Goal: Task Accomplishment & Management: Manage account settings

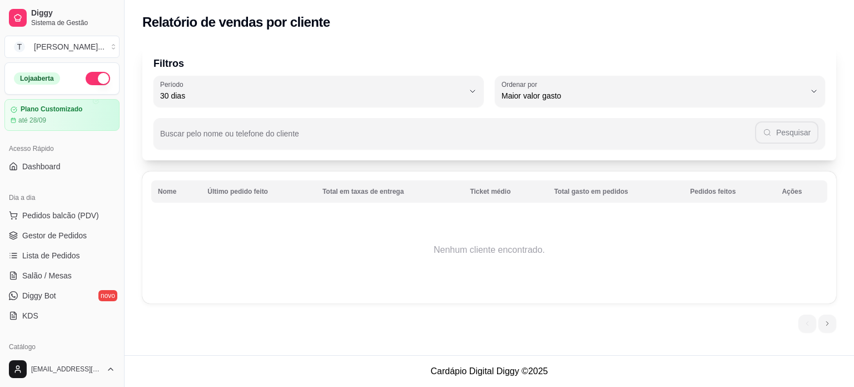
select select "30"
select select "HIGHEST_TOTAL_SPENT_WITH_ORDERS"
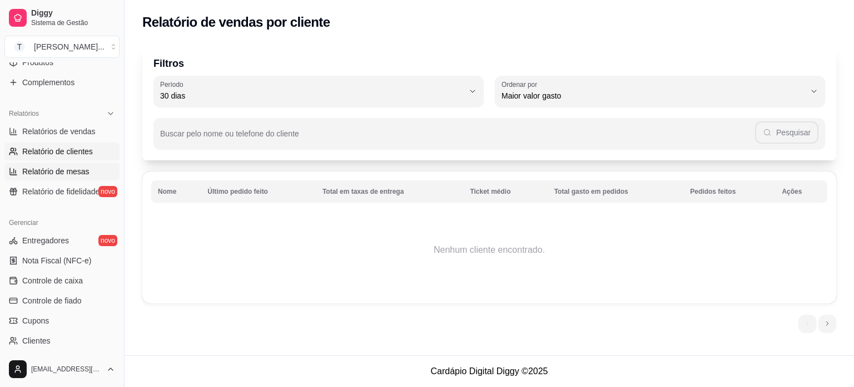
click at [71, 170] on span "Relatório de mesas" at bounding box center [55, 171] width 67 height 11
select select "TOTAL_OF_ORDERS"
select select "7"
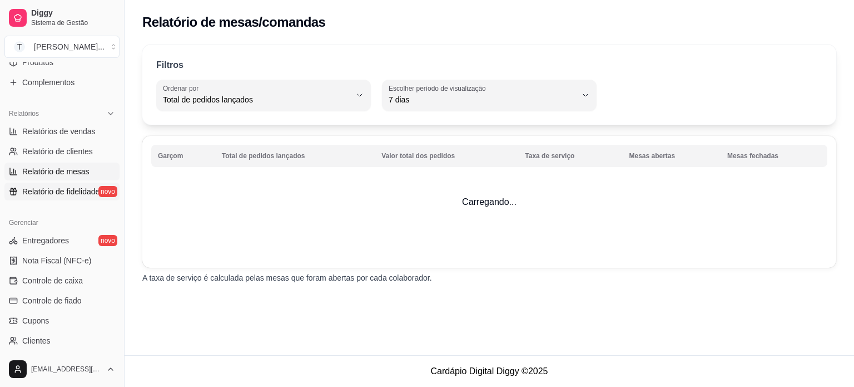
click at [65, 192] on span "Relatório de fidelidade" at bounding box center [60, 191] width 77 height 11
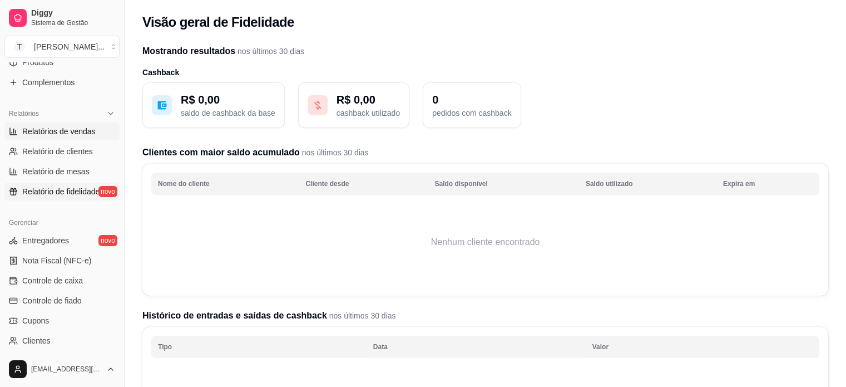
click at [68, 130] on span "Relatórios de vendas" at bounding box center [58, 131] width 73 height 11
select select "ALL"
select select "0"
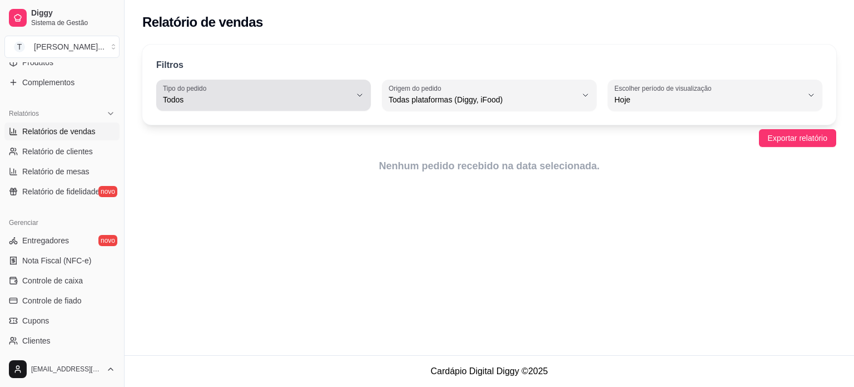
click at [190, 92] on label "Tipo do pedido" at bounding box center [186, 87] width 47 height 9
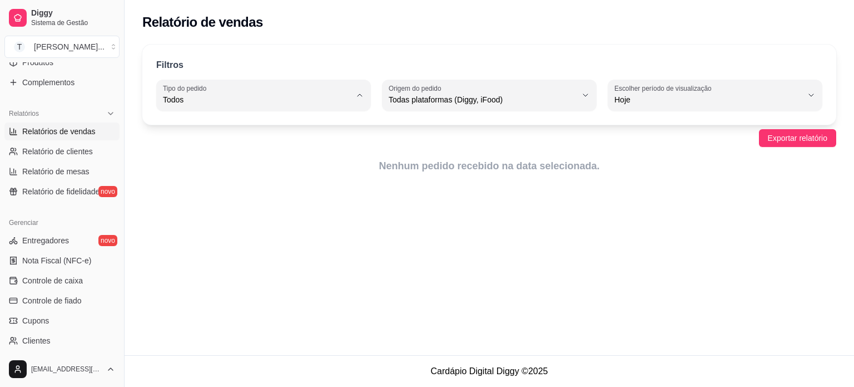
click at [187, 128] on span "Todos" at bounding box center [258, 125] width 179 height 11
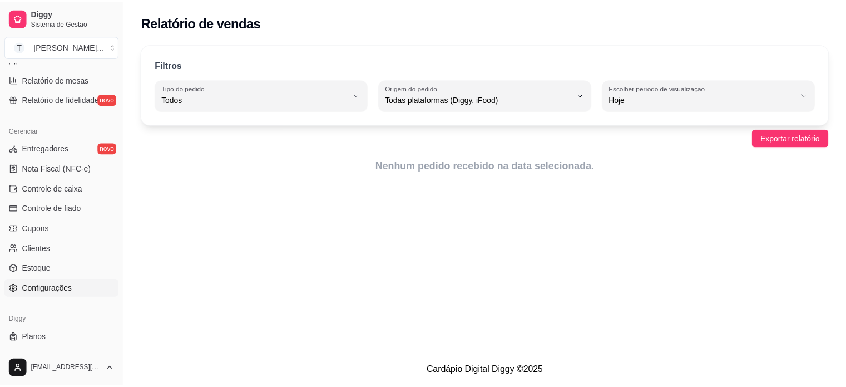
scroll to position [413, 0]
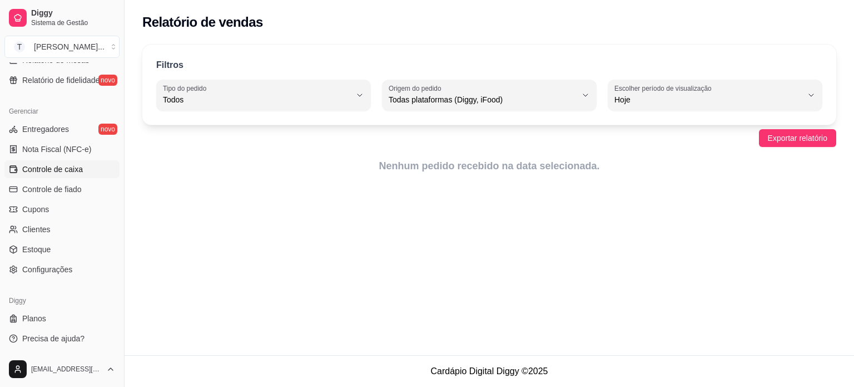
click at [70, 164] on span "Controle de caixa" at bounding box center [52, 169] width 61 height 11
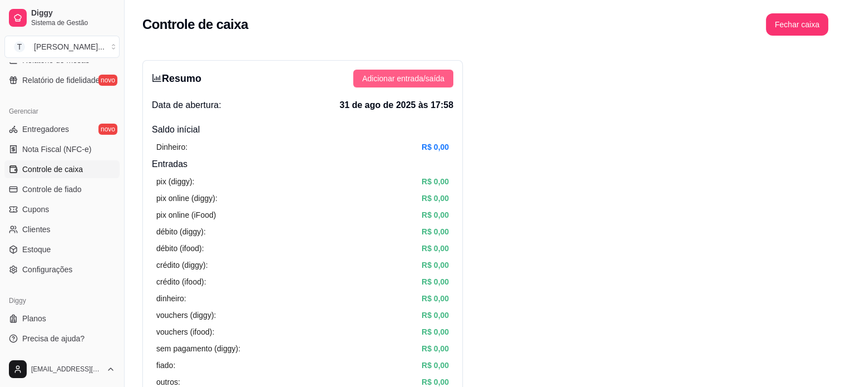
click at [436, 81] on span "Adicionar entrada/saída" at bounding box center [403, 78] width 82 height 12
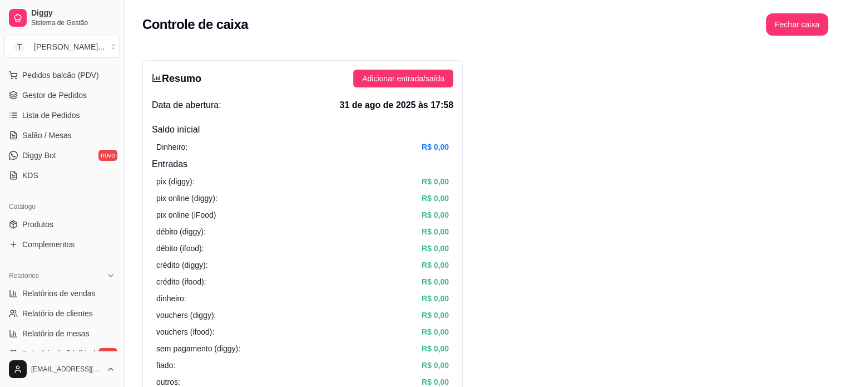
scroll to position [24, 0]
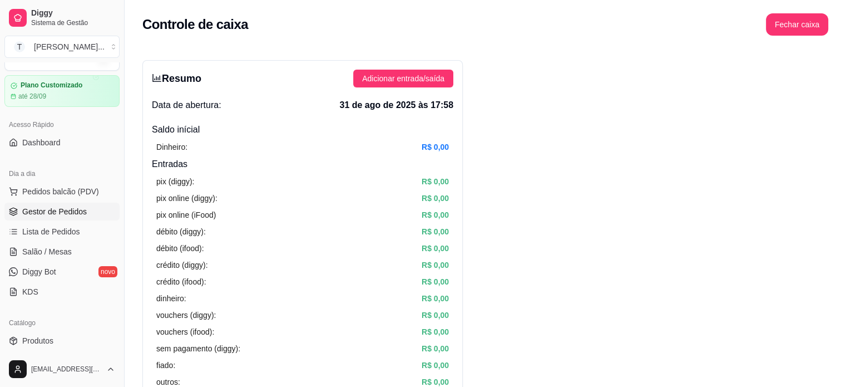
click at [69, 208] on span "Gestor de Pedidos" at bounding box center [54, 211] width 65 height 11
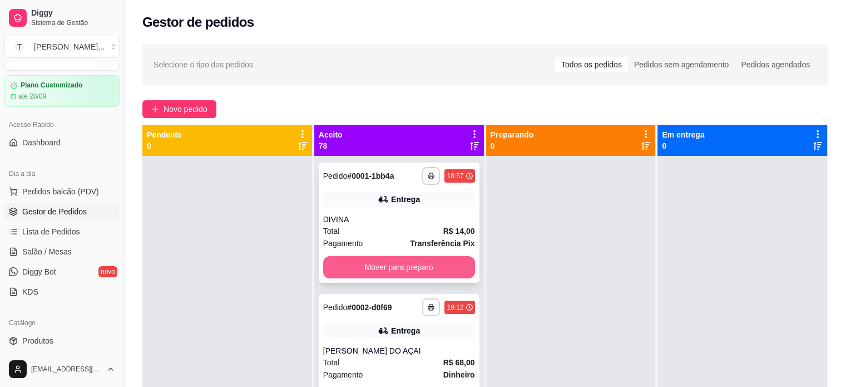
click at [423, 268] on button "Mover para preparo" at bounding box center [399, 267] width 152 height 22
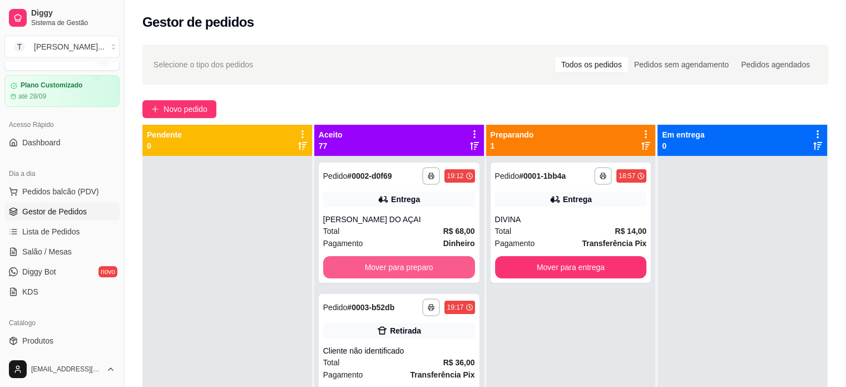
click at [422, 268] on button "Mover para preparo" at bounding box center [399, 267] width 152 height 22
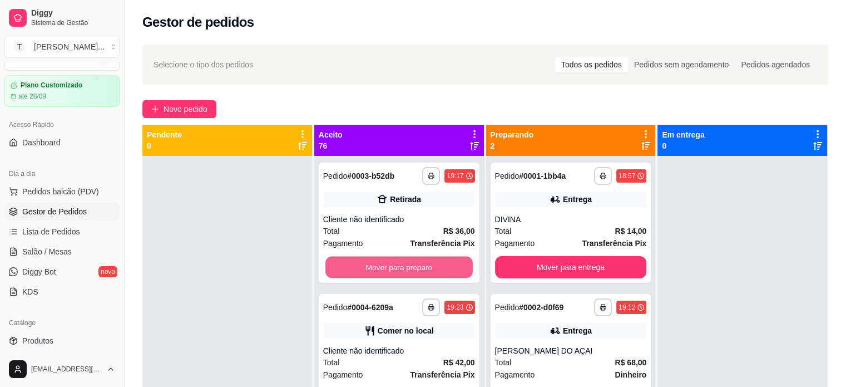
click at [422, 268] on button "Mover para preparo" at bounding box center [398, 267] width 147 height 22
click at [421, 269] on button "Mover para preparo" at bounding box center [398, 267] width 147 height 22
click at [421, 269] on button "Mover para preparo" at bounding box center [399, 267] width 152 height 22
click at [421, 269] on button "Mover para preparo" at bounding box center [398, 267] width 147 height 22
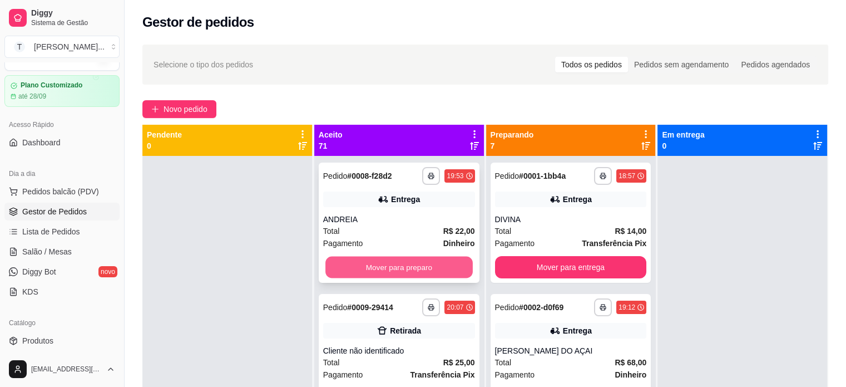
click at [421, 269] on button "Mover para preparo" at bounding box center [398, 267] width 147 height 22
click at [420, 271] on button "Mover para preparo" at bounding box center [398, 267] width 147 height 22
click at [413, 275] on button "Mover para preparo" at bounding box center [399, 267] width 152 height 22
click at [413, 275] on button "Mover para preparo" at bounding box center [398, 267] width 147 height 22
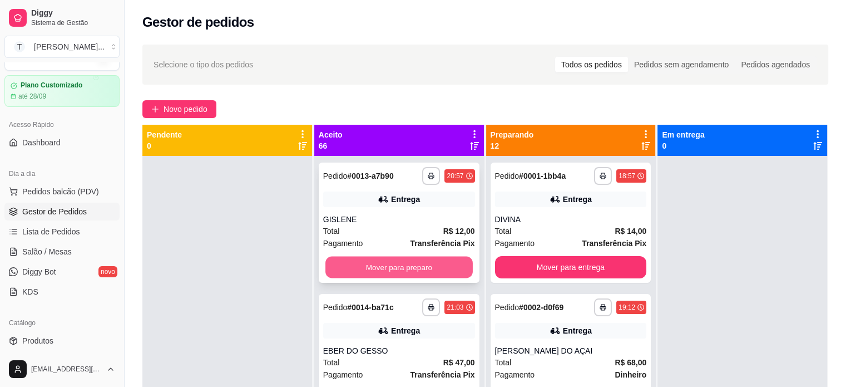
click at [412, 277] on button "Mover para preparo" at bounding box center [398, 267] width 147 height 22
click at [412, 277] on button "Mover para preparo" at bounding box center [399, 267] width 152 height 22
click at [412, 277] on button "Mover para preparo" at bounding box center [398, 267] width 147 height 22
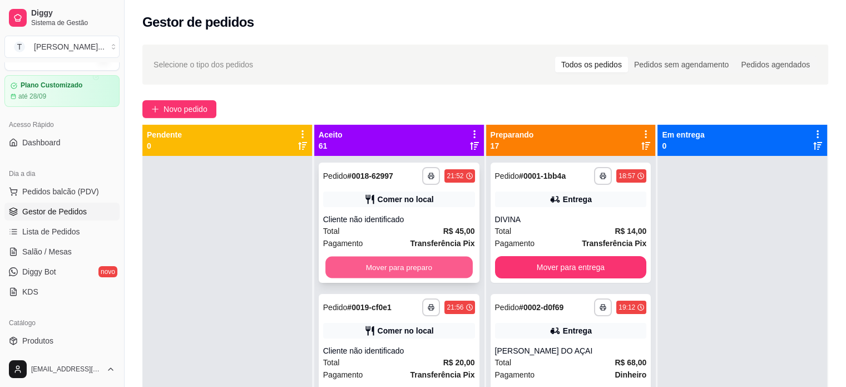
click at [412, 277] on button "Mover para preparo" at bounding box center [398, 267] width 147 height 22
click at [412, 277] on button "Mover para preparo" at bounding box center [399, 267] width 152 height 22
click at [412, 276] on button "Mover para preparo" at bounding box center [399, 267] width 152 height 22
click at [417, 267] on button "Mover para preparo" at bounding box center [399, 267] width 152 height 22
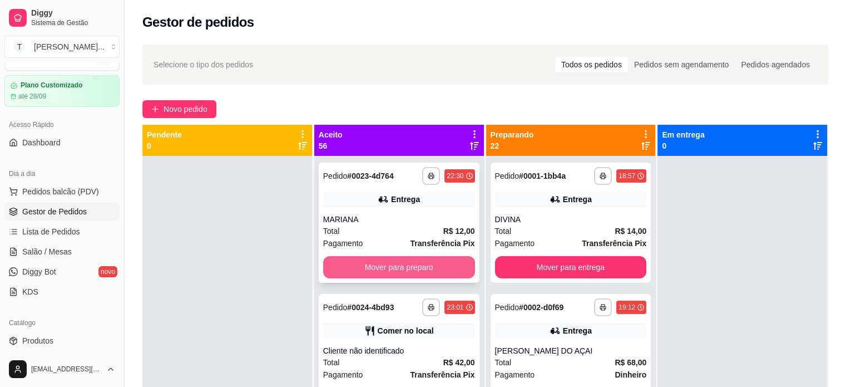
click at [416, 270] on button "Mover para preparo" at bounding box center [399, 267] width 152 height 22
click at [414, 269] on button "Mover para preparo" at bounding box center [399, 267] width 152 height 22
click at [414, 269] on button "Mover para preparo" at bounding box center [398, 267] width 147 height 22
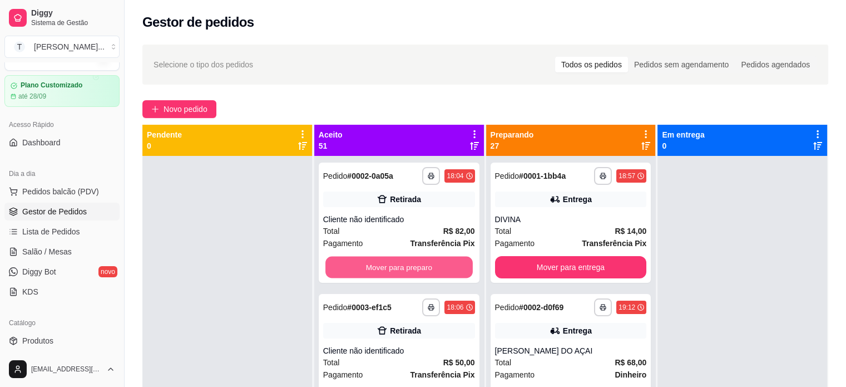
click at [414, 268] on button "Mover para preparo" at bounding box center [398, 267] width 147 height 22
click at [414, 268] on div "Mover para preparo" at bounding box center [399, 267] width 152 height 22
click at [427, 260] on button "Mover para preparo" at bounding box center [398, 267] width 147 height 22
click at [425, 264] on button "Mover para preparo" at bounding box center [399, 267] width 152 height 22
click at [425, 264] on button "Mover para preparo" at bounding box center [398, 267] width 147 height 22
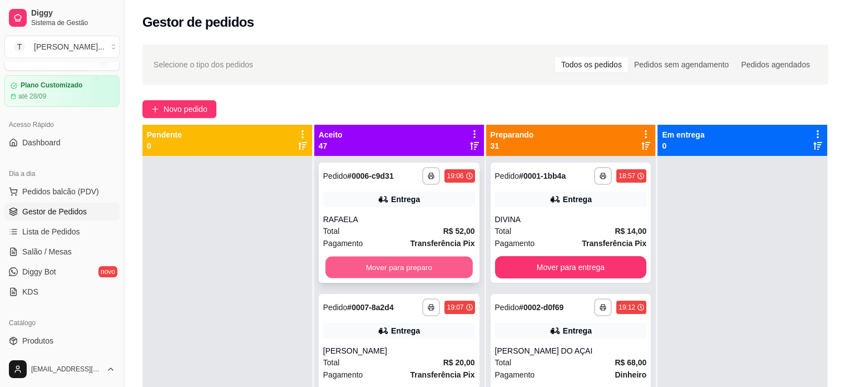
click at [426, 264] on button "Mover para preparo" at bounding box center [398, 267] width 147 height 22
click at [426, 264] on button "Mover para preparo" at bounding box center [399, 267] width 152 height 22
click at [426, 264] on button "Mover para preparo" at bounding box center [398, 267] width 147 height 22
click at [426, 266] on button "Mover para preparo" at bounding box center [398, 267] width 147 height 22
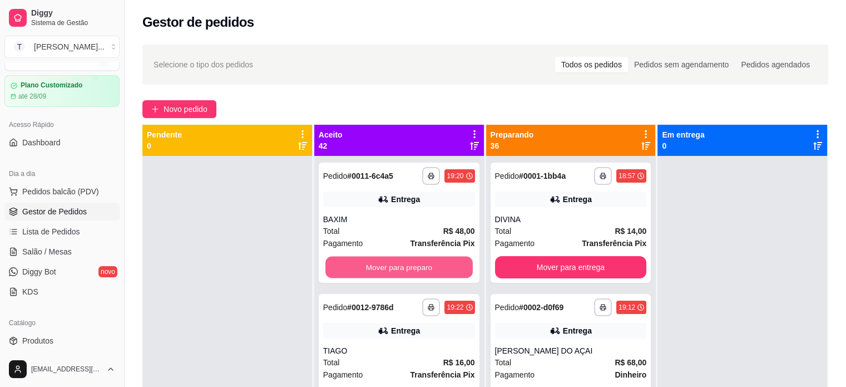
click at [426, 266] on button "Mover para preparo" at bounding box center [398, 267] width 147 height 22
click at [426, 271] on button "Mover para preparo" at bounding box center [398, 267] width 147 height 22
click at [426, 274] on button "Mover para preparo" at bounding box center [398, 267] width 147 height 22
click at [427, 271] on button "Mover para preparo" at bounding box center [398, 267] width 147 height 22
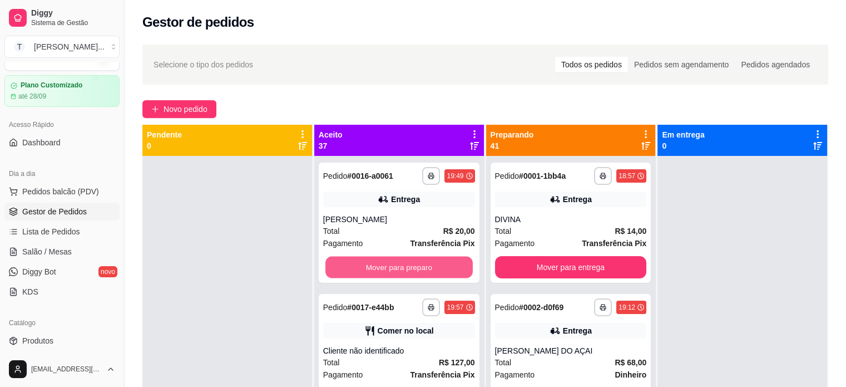
click at [427, 270] on button "Mover para preparo" at bounding box center [398, 267] width 147 height 22
click at [427, 271] on button "Mover para preparo" at bounding box center [399, 267] width 152 height 22
click at [427, 268] on button "Mover para preparo" at bounding box center [398, 267] width 147 height 22
click at [427, 269] on button "Mover para preparo" at bounding box center [399, 267] width 152 height 22
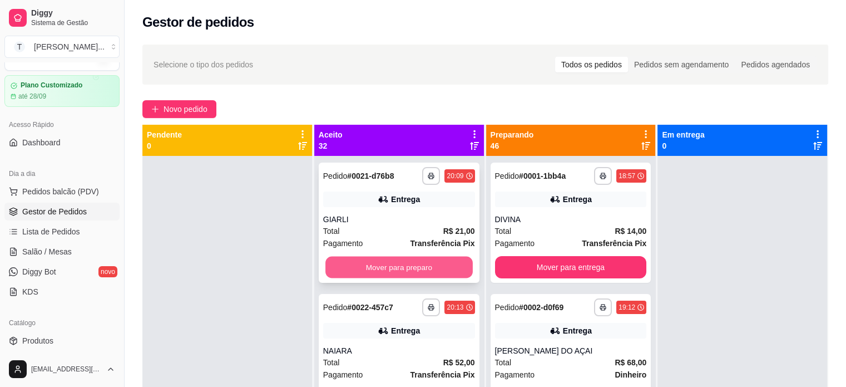
click at [426, 267] on button "Mover para preparo" at bounding box center [398, 267] width 147 height 22
click at [426, 266] on button "Mover para preparo" at bounding box center [399, 267] width 152 height 22
click at [427, 266] on button "Mover para preparo" at bounding box center [399, 267] width 152 height 22
click at [427, 266] on button "Mover para preparo" at bounding box center [398, 267] width 147 height 22
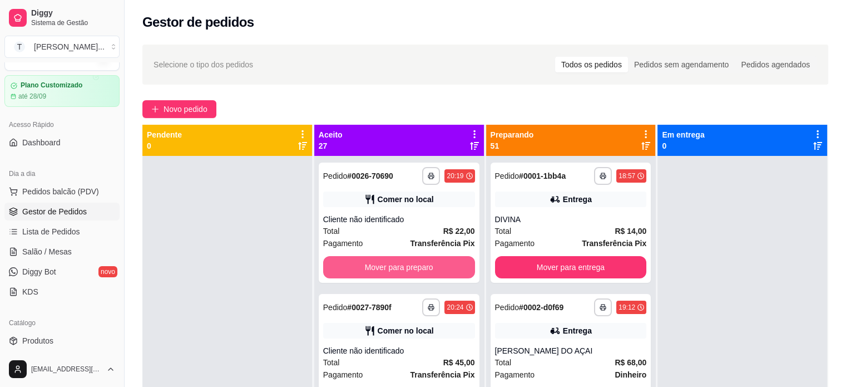
click at [427, 267] on button "Mover para preparo" at bounding box center [399, 267] width 152 height 22
click at [427, 267] on button "Mover para preparo" at bounding box center [398, 267] width 147 height 22
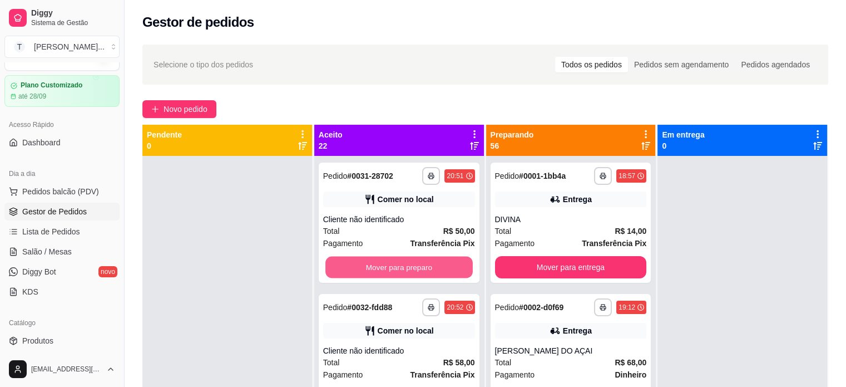
click at [427, 267] on button "Mover para preparo" at bounding box center [398, 267] width 147 height 22
click at [427, 268] on button "Mover para preparo" at bounding box center [398, 267] width 147 height 22
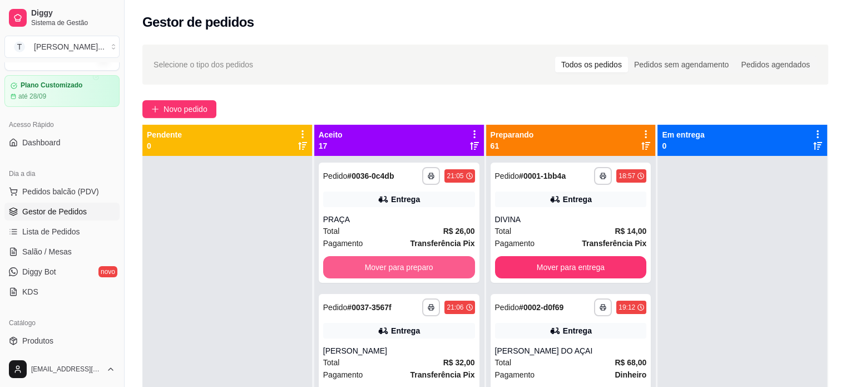
click at [427, 268] on button "Mover para preparo" at bounding box center [399, 267] width 152 height 22
click at [427, 268] on button "Mover para preparo" at bounding box center [398, 267] width 147 height 22
click at [430, 266] on button "Mover para preparo" at bounding box center [399, 267] width 152 height 22
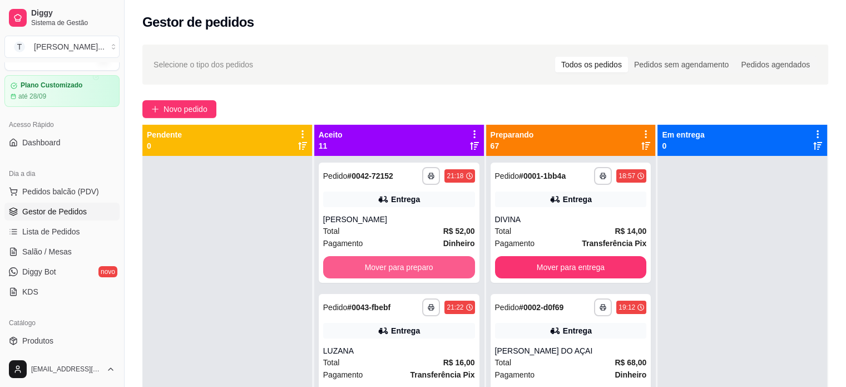
click at [430, 266] on button "Mover para preparo" at bounding box center [399, 267] width 152 height 22
click at [430, 266] on button "Mover para preparo" at bounding box center [398, 267] width 147 height 22
click at [430, 266] on button "Mover para preparo" at bounding box center [399, 267] width 152 height 22
click at [431, 267] on button "Mover para preparo" at bounding box center [399, 267] width 152 height 22
click at [431, 267] on button "Mover para preparo" at bounding box center [398, 267] width 147 height 22
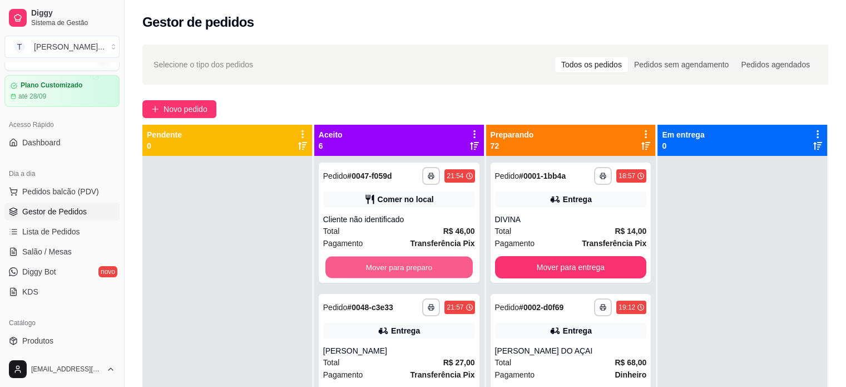
click at [431, 267] on button "Mover para preparo" at bounding box center [398, 267] width 147 height 22
click at [431, 267] on button "Mover para preparo" at bounding box center [399, 267] width 152 height 22
click at [431, 267] on button "Mover para preparo" at bounding box center [398, 267] width 147 height 22
click at [431, 267] on button "Mover para preparo" at bounding box center [399, 267] width 152 height 22
click at [431, 267] on button "Mover para preparo" at bounding box center [398, 267] width 147 height 22
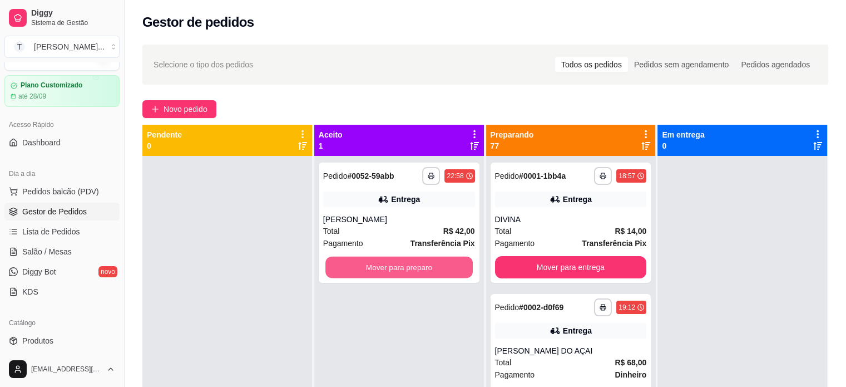
click at [431, 267] on button "Mover para preparo" at bounding box center [398, 267] width 147 height 22
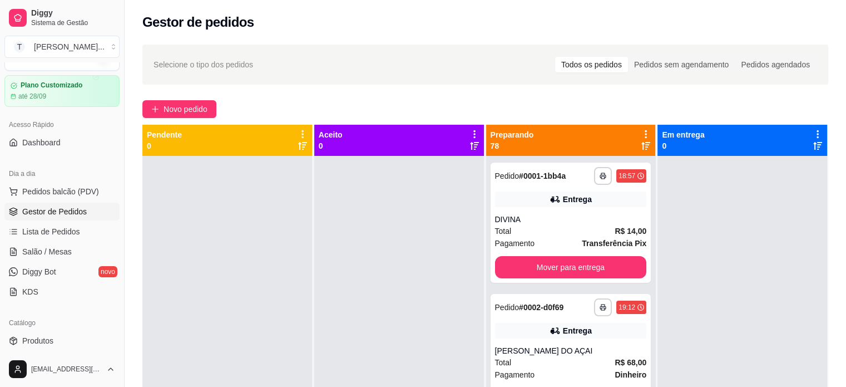
click at [431, 267] on div at bounding box center [399, 349] width 170 height 387
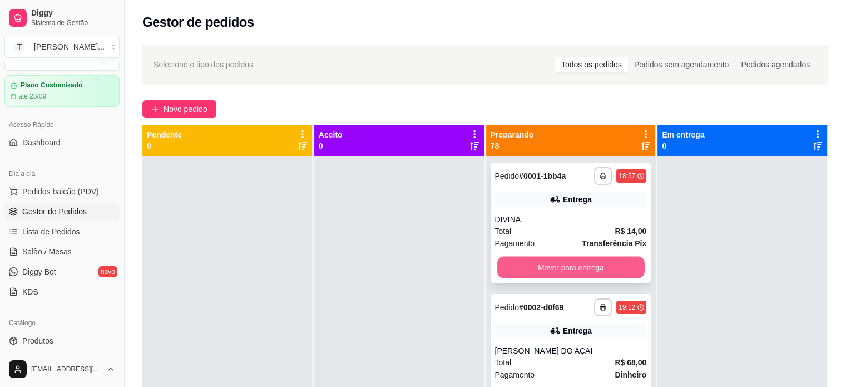
click at [591, 264] on button "Mover para entrega" at bounding box center [570, 267] width 147 height 22
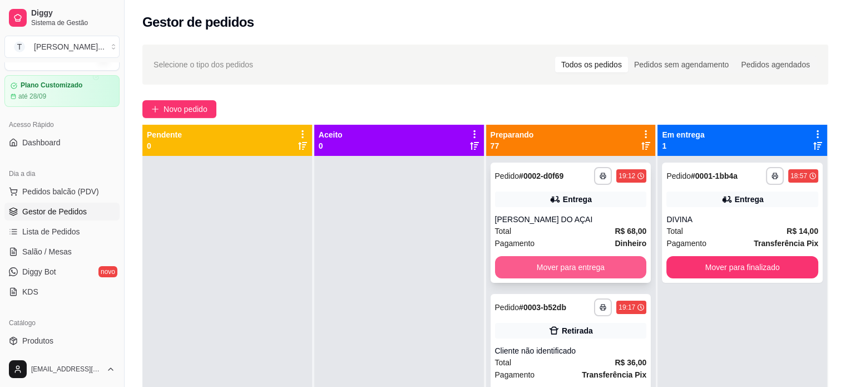
click at [592, 263] on button "Mover para entrega" at bounding box center [571, 267] width 152 height 22
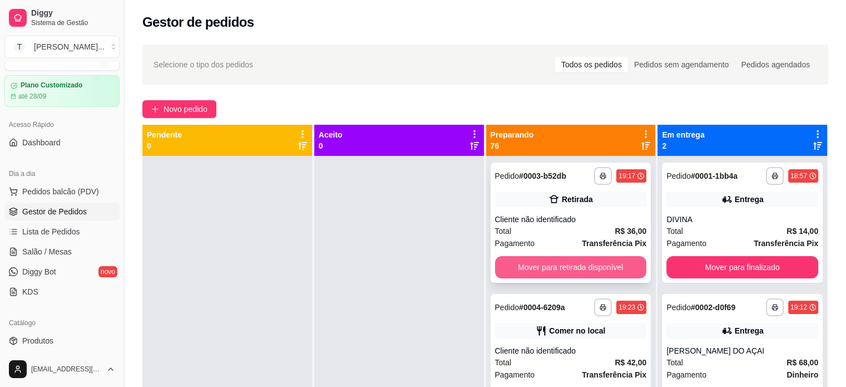
click at [592, 263] on button "Mover para retirada disponível" at bounding box center [571, 267] width 152 height 22
click at [592, 263] on button "Mover para retirada disponível" at bounding box center [570, 267] width 147 height 22
click at [591, 264] on button "Mover para entrega" at bounding box center [570, 267] width 147 height 22
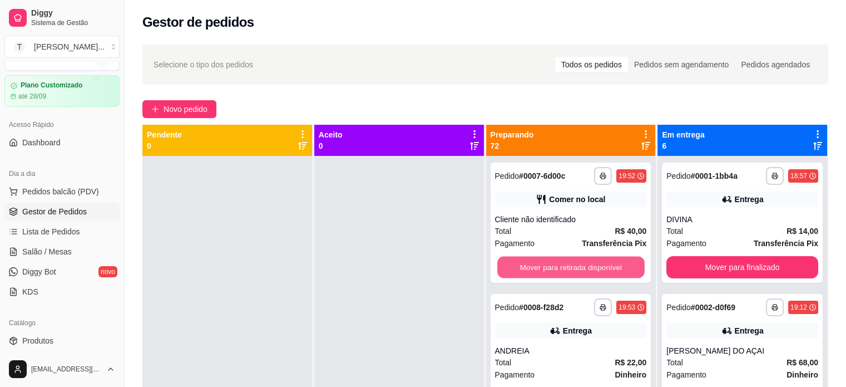
click at [591, 264] on button "Mover para retirada disponível" at bounding box center [570, 267] width 147 height 22
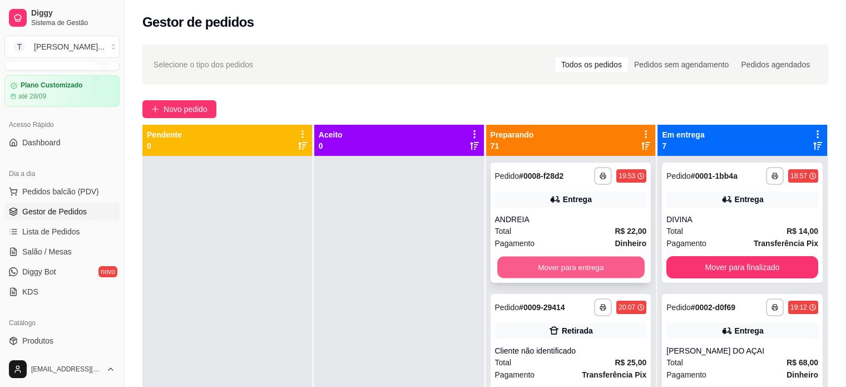
click at [591, 264] on button "Mover para entrega" at bounding box center [570, 267] width 147 height 22
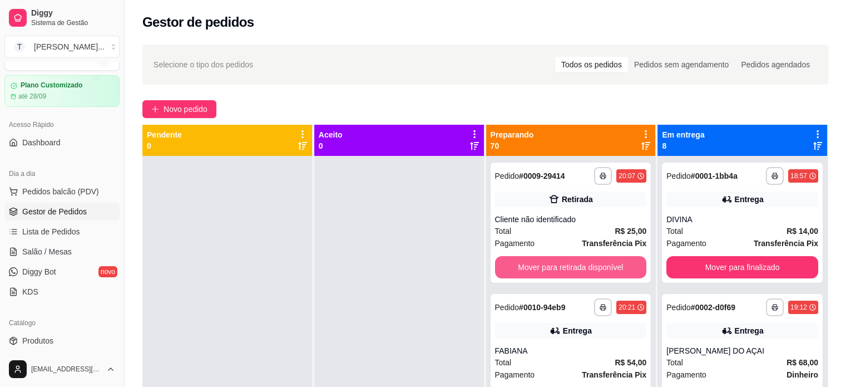
click at [591, 264] on button "Mover para retirada disponível" at bounding box center [571, 267] width 152 height 22
click at [591, 264] on button "Mover para entrega" at bounding box center [570, 267] width 147 height 22
click at [594, 265] on button "Mover para entrega" at bounding box center [571, 267] width 152 height 22
click at [595, 266] on button "Mover para entrega" at bounding box center [571, 267] width 152 height 22
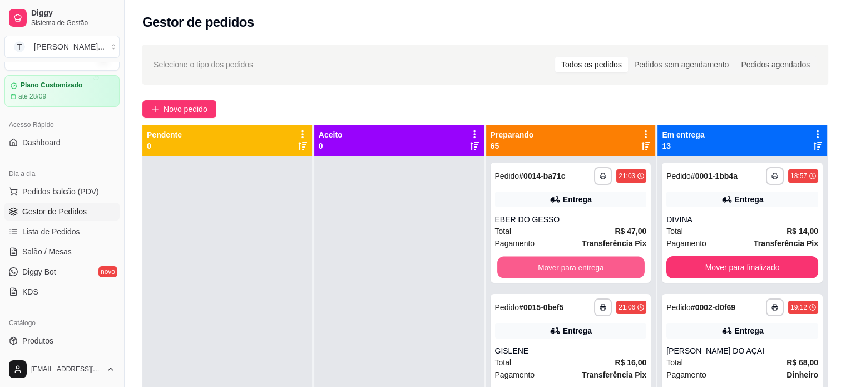
click at [595, 266] on button "Mover para entrega" at bounding box center [570, 267] width 147 height 22
click at [599, 268] on button "Mover para entrega" at bounding box center [571, 267] width 152 height 22
click at [600, 268] on button "Mover para retirada disponível" at bounding box center [570, 267] width 147 height 22
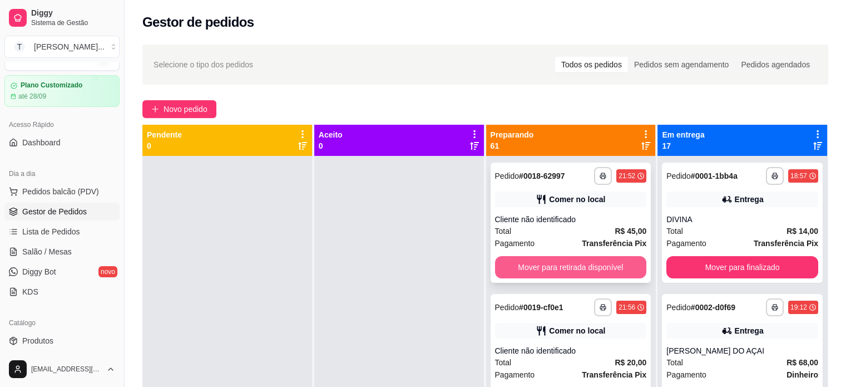
click at [601, 268] on button "Mover para retirada disponível" at bounding box center [571, 267] width 152 height 22
click at [601, 268] on button "Mover para retirada disponível" at bounding box center [570, 267] width 147 height 22
click at [602, 268] on button "Mover para retirada disponível" at bounding box center [571, 267] width 152 height 22
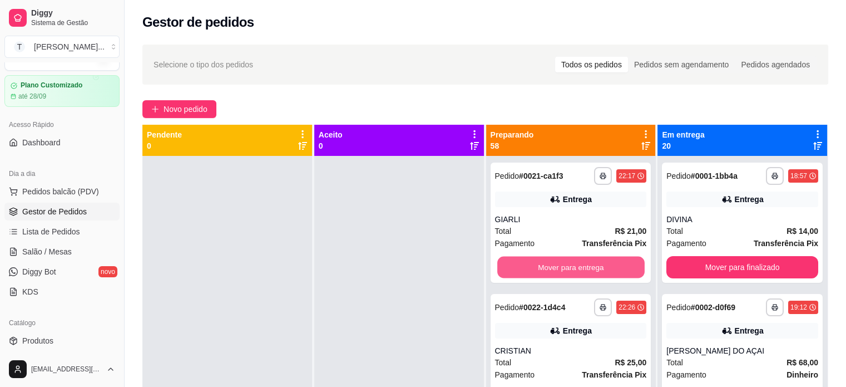
click at [602, 268] on button "Mover para entrega" at bounding box center [570, 267] width 147 height 22
click at [602, 268] on div "Mover para entrega" at bounding box center [571, 267] width 152 height 22
click at [561, 267] on button "Mover para entrega" at bounding box center [570, 267] width 147 height 22
click at [563, 266] on button "Mover para entrega" at bounding box center [570, 267] width 147 height 22
click at [563, 266] on button "Mover para retirada disponível" at bounding box center [570, 267] width 147 height 22
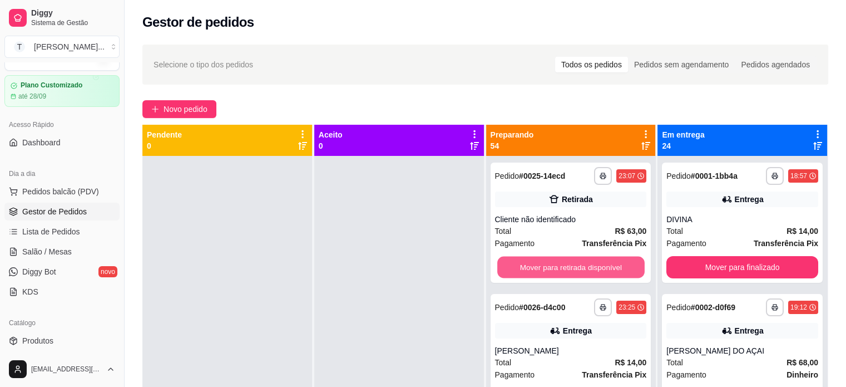
click at [563, 266] on button "Mover para retirada disponível" at bounding box center [570, 267] width 147 height 22
click at [563, 266] on div "Mover para retirada disponível" at bounding box center [571, 267] width 152 height 22
click at [568, 256] on button "Mover para entrega" at bounding box center [570, 267] width 147 height 22
click at [570, 264] on button "Mover para retirada disponível" at bounding box center [570, 267] width 147 height 22
click at [571, 265] on button "Mover para retirada disponível" at bounding box center [571, 267] width 152 height 22
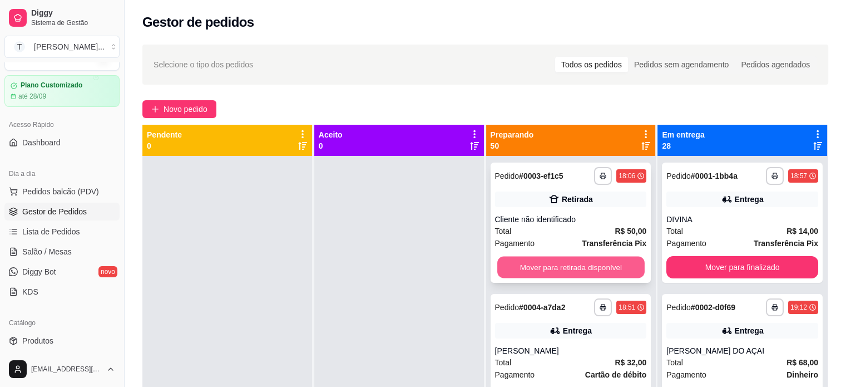
click at [572, 265] on button "Mover para retirada disponível" at bounding box center [570, 267] width 147 height 22
click at [572, 265] on button "Mover para entrega" at bounding box center [570, 267] width 147 height 22
click at [575, 264] on button "Mover para entrega" at bounding box center [571, 267] width 152 height 22
click at [578, 264] on button "Mover para entrega" at bounding box center [570, 267] width 147 height 22
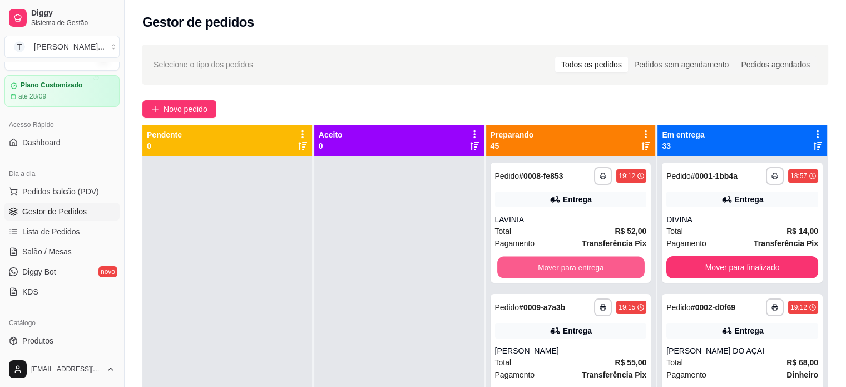
click at [578, 264] on button "Mover para entrega" at bounding box center [570, 267] width 147 height 22
click at [585, 266] on button "Mover para entrega" at bounding box center [571, 267] width 152 height 22
click at [593, 263] on button "Mover para retirada disponível" at bounding box center [570, 267] width 147 height 22
click at [594, 264] on button "Mover para entrega" at bounding box center [570, 267] width 147 height 22
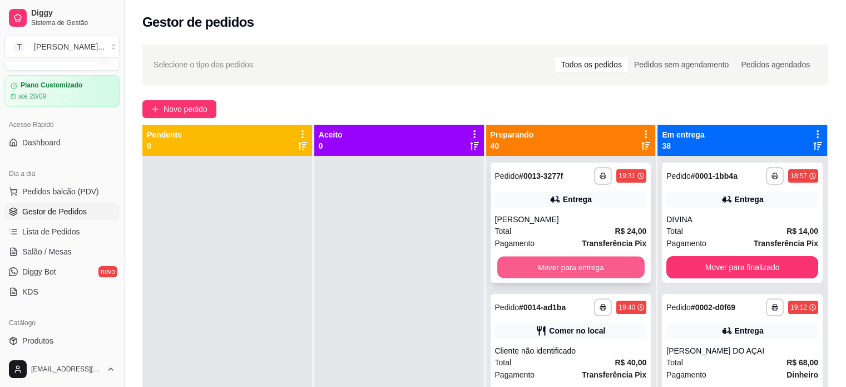
click at [592, 265] on button "Mover para entrega" at bounding box center [570, 267] width 147 height 22
click at [592, 265] on div "Mover para entrega" at bounding box center [571, 267] width 152 height 22
click at [531, 269] on button "Mover para retirada disponível" at bounding box center [571, 267] width 152 height 22
click at [537, 266] on button "Mover para entrega" at bounding box center [570, 267] width 147 height 22
click at [537, 265] on button "Mover para entrega" at bounding box center [571, 267] width 152 height 22
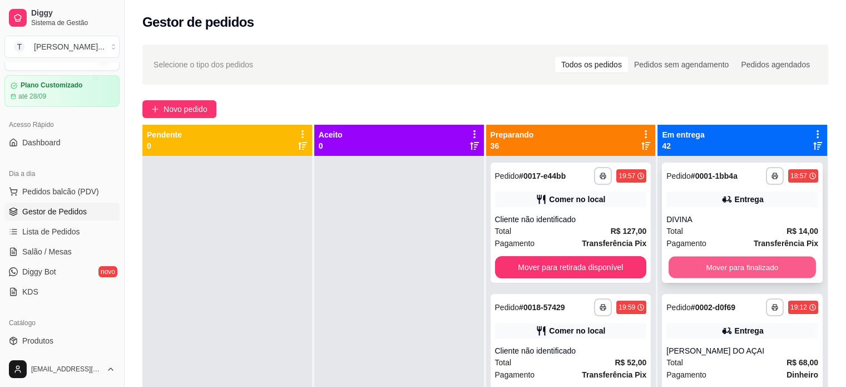
click at [744, 264] on button "Mover para finalizado" at bounding box center [742, 267] width 147 height 22
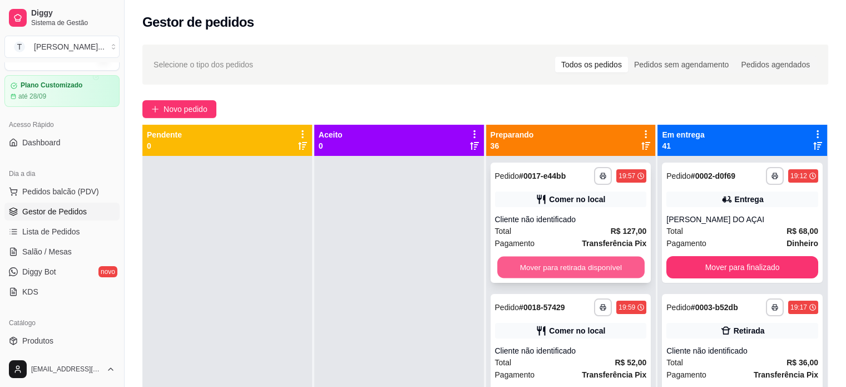
click at [614, 261] on button "Mover para retirada disponível" at bounding box center [570, 267] width 147 height 22
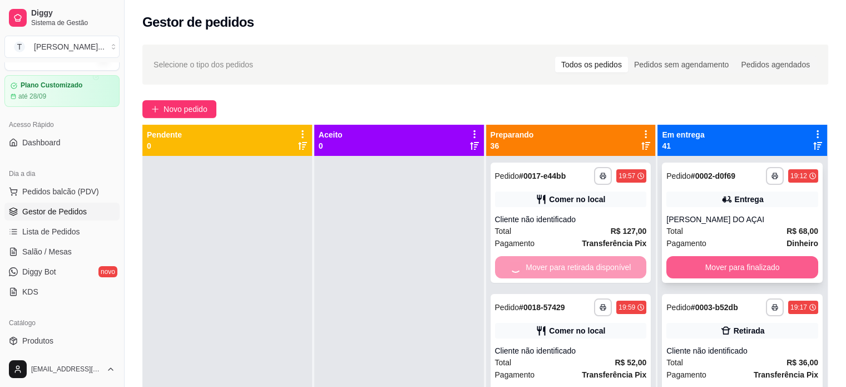
click at [683, 272] on button "Mover para finalizado" at bounding box center [742, 267] width 152 height 22
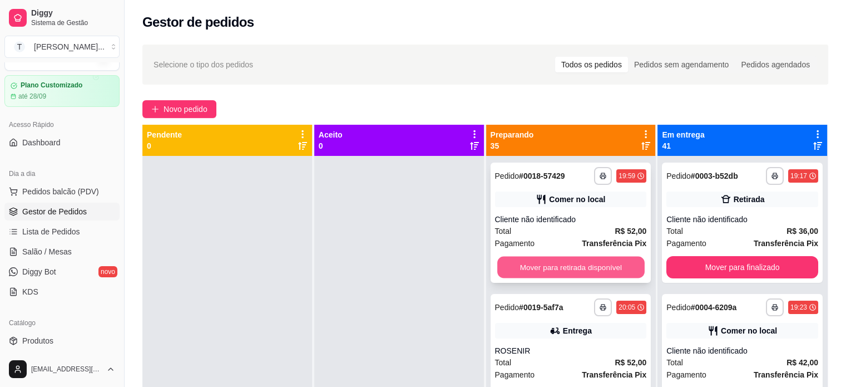
click at [587, 269] on button "Mover para retirada disponível" at bounding box center [570, 267] width 147 height 22
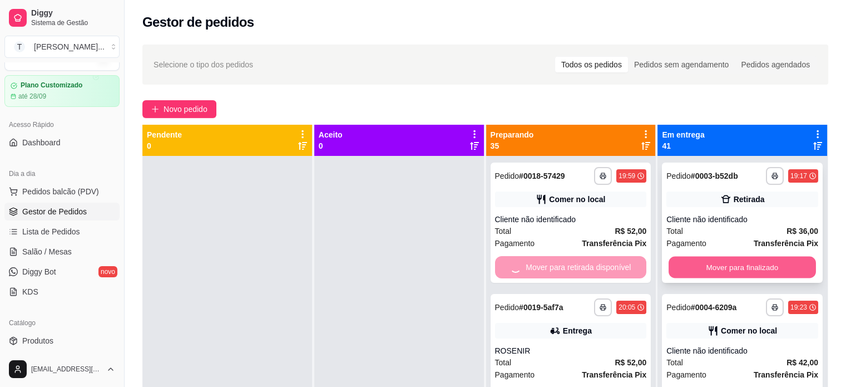
click at [688, 273] on button "Mover para finalizado" at bounding box center [742, 267] width 147 height 22
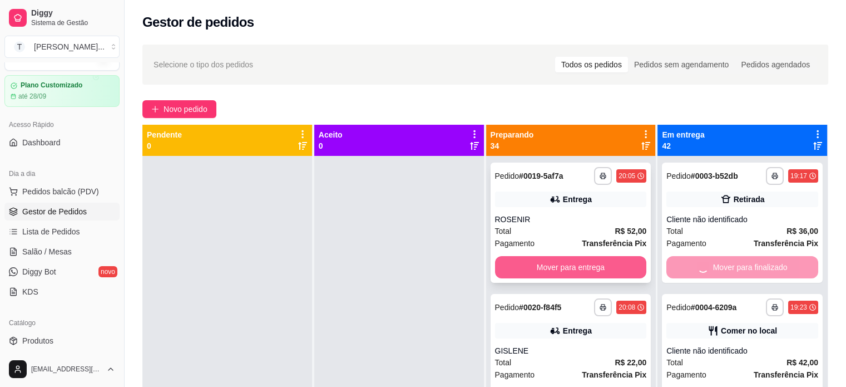
click at [576, 266] on button "Mover para entrega" at bounding box center [571, 267] width 152 height 22
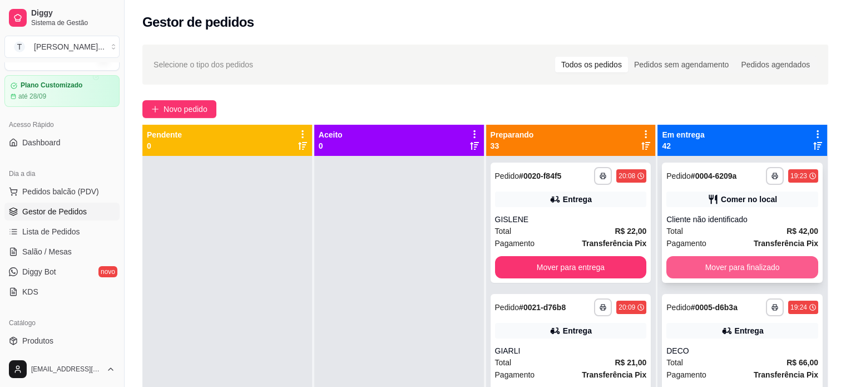
click at [706, 266] on button "Mover para finalizado" at bounding box center [742, 267] width 152 height 22
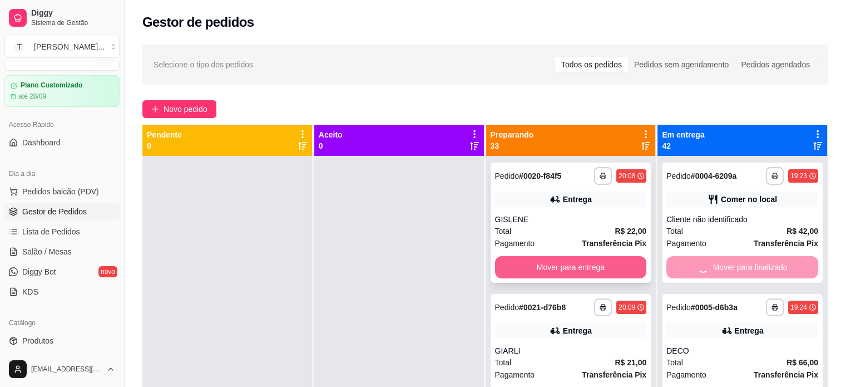
click at [610, 266] on button "Mover para entrega" at bounding box center [571, 267] width 152 height 22
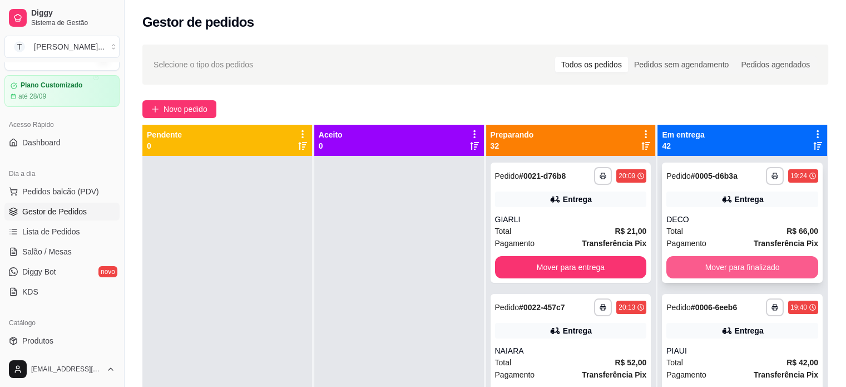
click at [713, 267] on button "Mover para finalizado" at bounding box center [742, 267] width 152 height 22
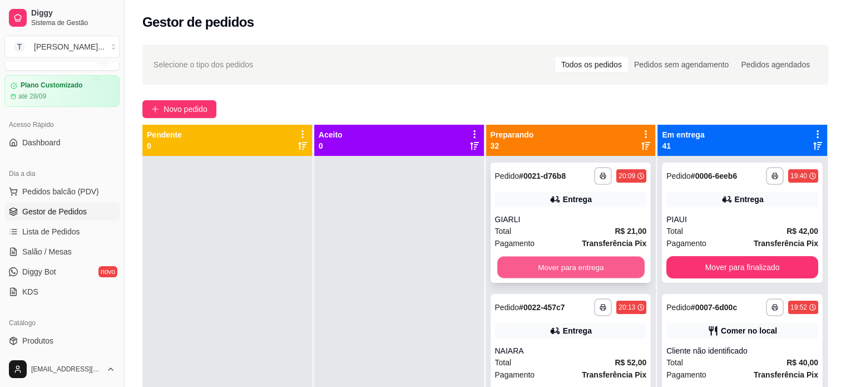
click at [605, 265] on button "Mover para entrega" at bounding box center [570, 267] width 147 height 22
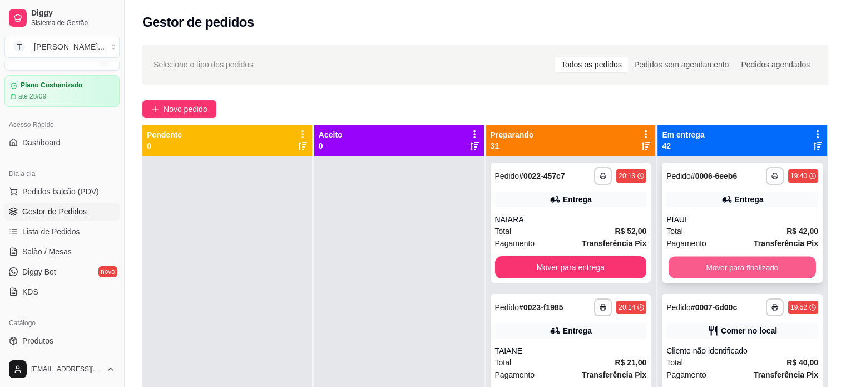
click at [706, 269] on button "Mover para finalizado" at bounding box center [742, 267] width 147 height 22
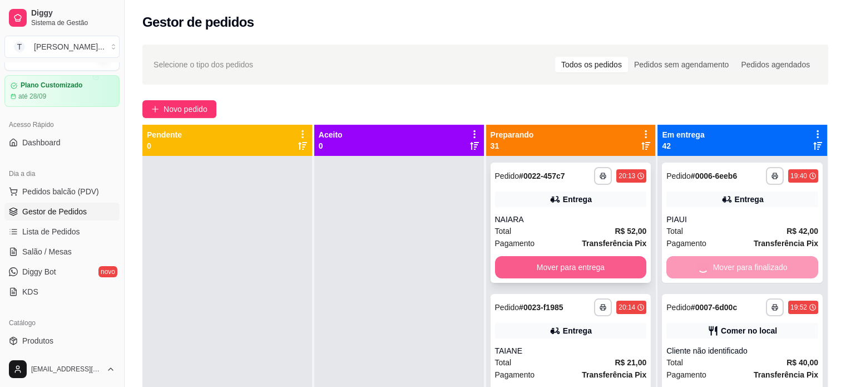
click at [626, 266] on button "Mover para entrega" at bounding box center [571, 267] width 152 height 22
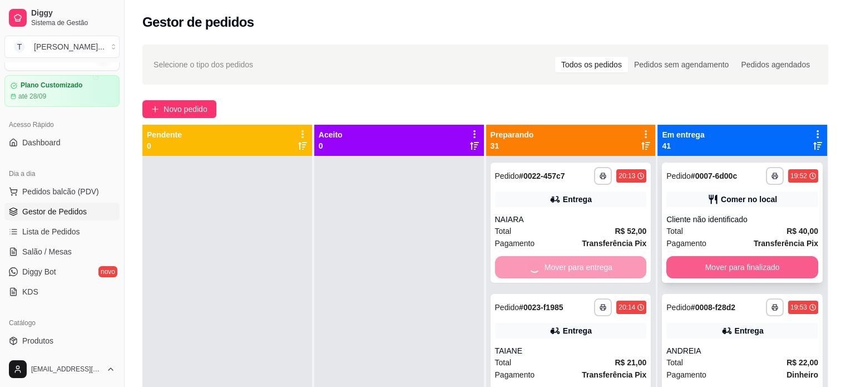
click at [701, 269] on button "Mover para finalizado" at bounding box center [742, 267] width 152 height 22
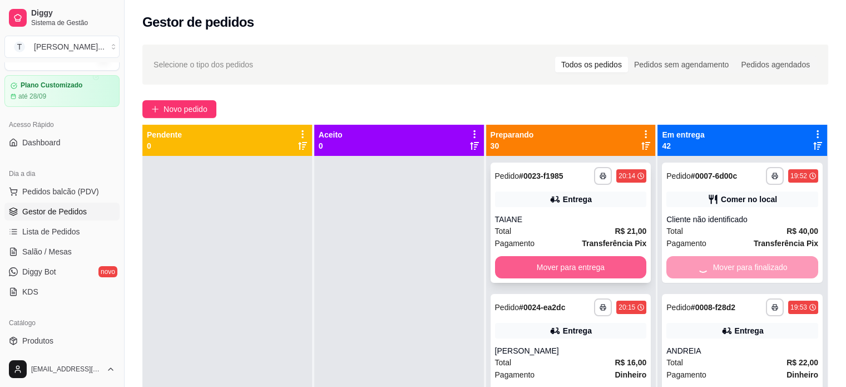
click at [611, 265] on button "Mover para entrega" at bounding box center [571, 267] width 152 height 22
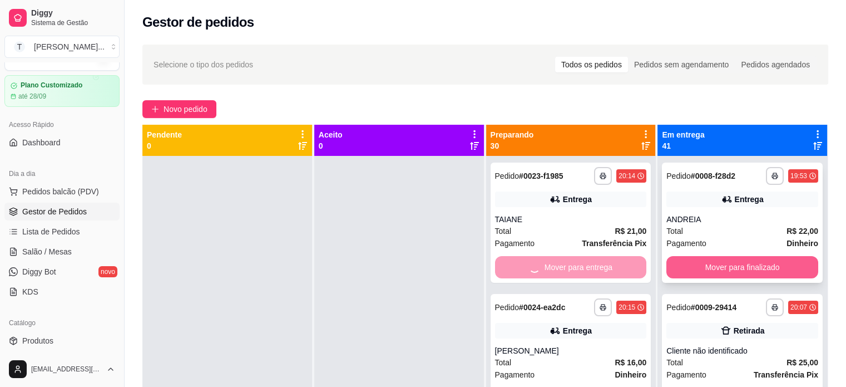
click at [690, 266] on button "Mover para finalizado" at bounding box center [742, 267] width 152 height 22
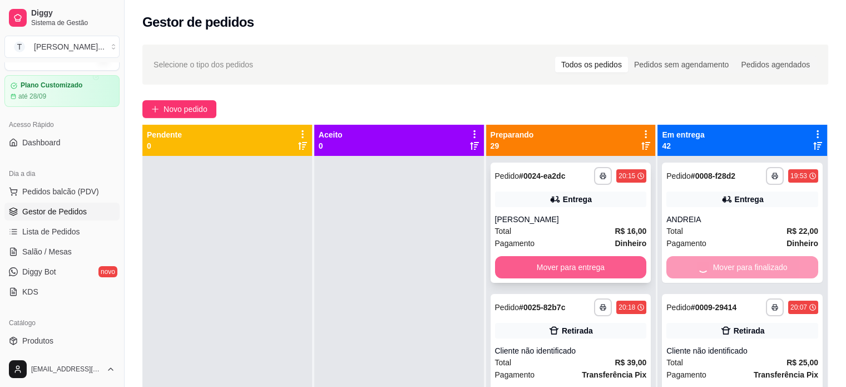
click at [576, 260] on button "Mover para entrega" at bounding box center [571, 267] width 152 height 22
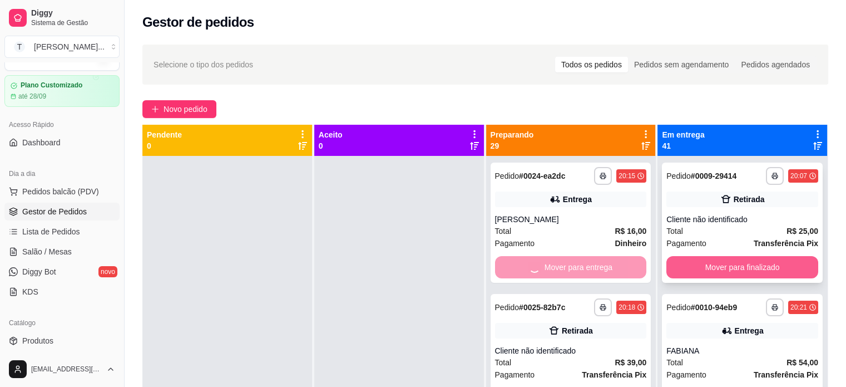
click at [678, 260] on button "Mover para finalizado" at bounding box center [742, 267] width 152 height 22
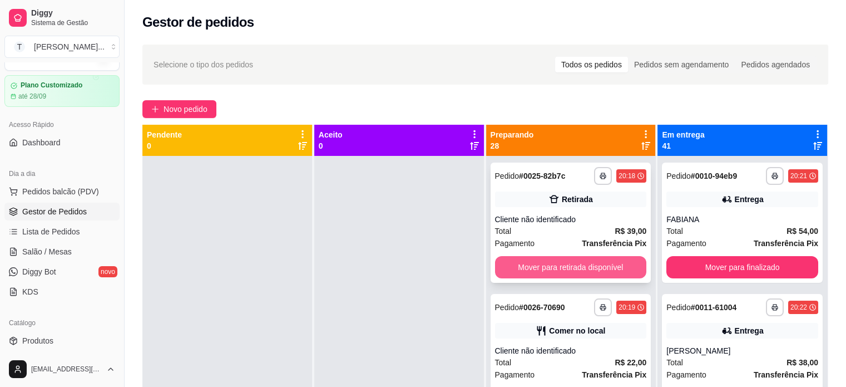
click at [598, 261] on button "Mover para retirada disponível" at bounding box center [571, 267] width 152 height 22
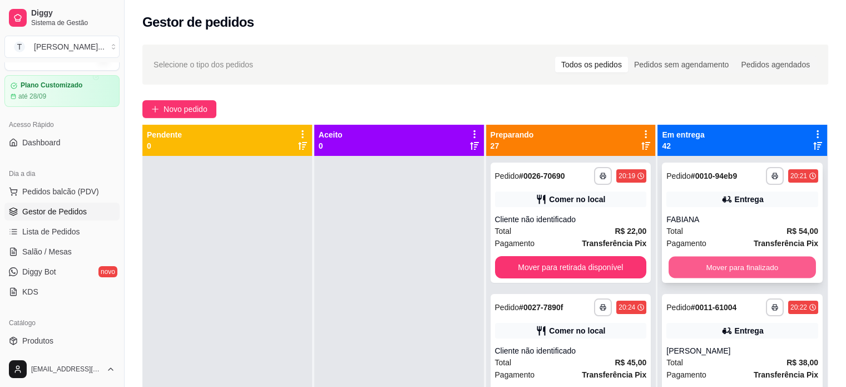
click at [690, 273] on button "Mover para finalizado" at bounding box center [742, 267] width 147 height 22
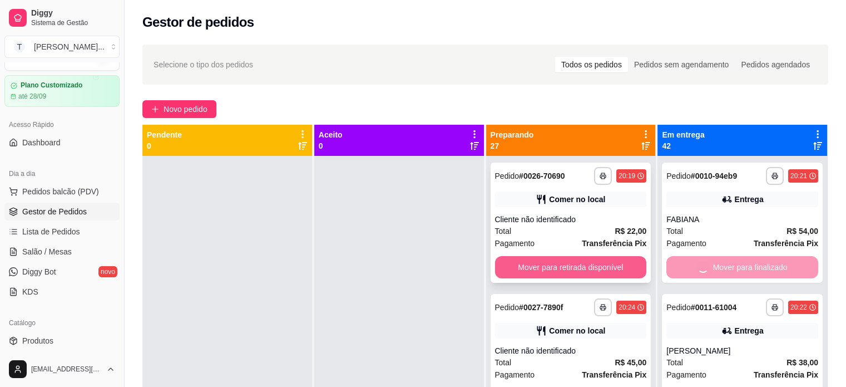
click at [600, 270] on button "Mover para retirada disponível" at bounding box center [571, 267] width 152 height 22
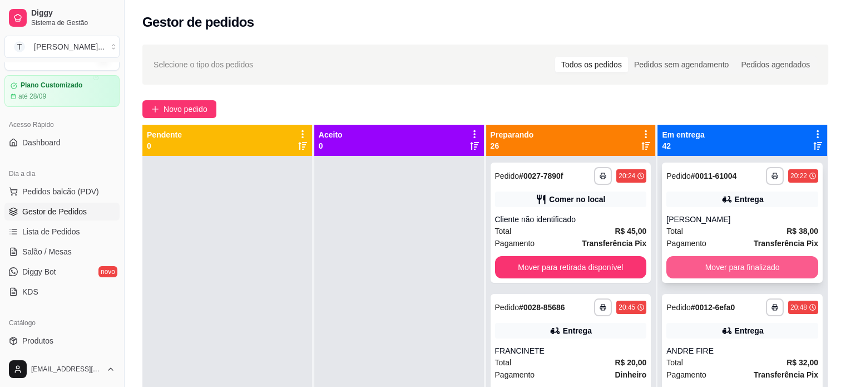
click at [679, 268] on button "Mover para finalizado" at bounding box center [742, 267] width 152 height 22
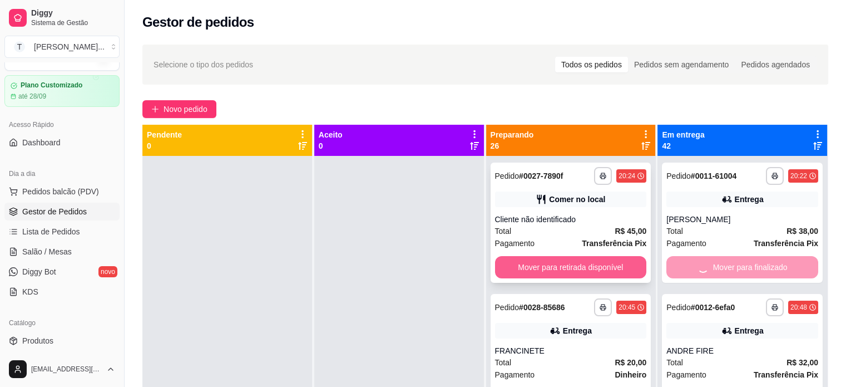
click at [607, 265] on button "Mover para retirada disponível" at bounding box center [571, 267] width 152 height 22
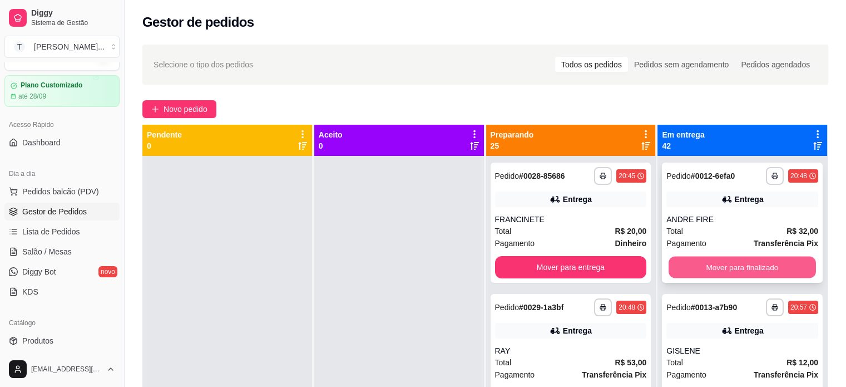
click at [674, 264] on button "Mover para finalizado" at bounding box center [742, 267] width 147 height 22
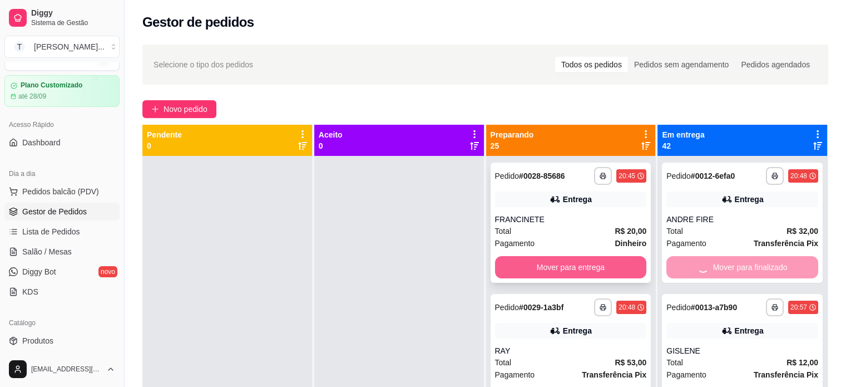
click at [583, 266] on button "Mover para entrega" at bounding box center [571, 267] width 152 height 22
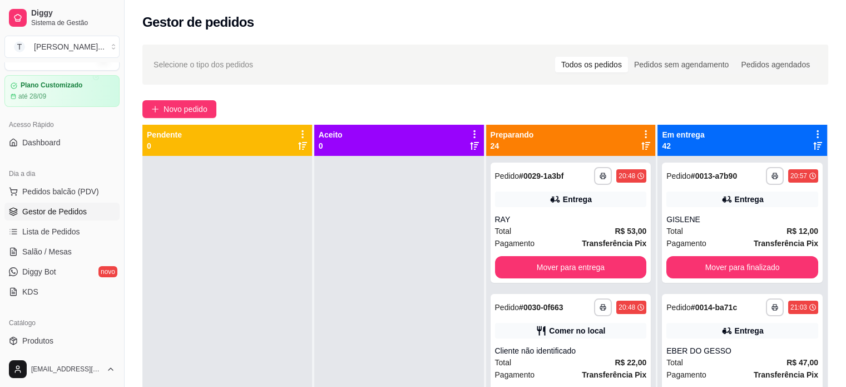
click at [813, 133] on icon at bounding box center [818, 134] width 10 height 10
click at [708, 111] on div "Novo pedido" at bounding box center [485, 109] width 686 height 18
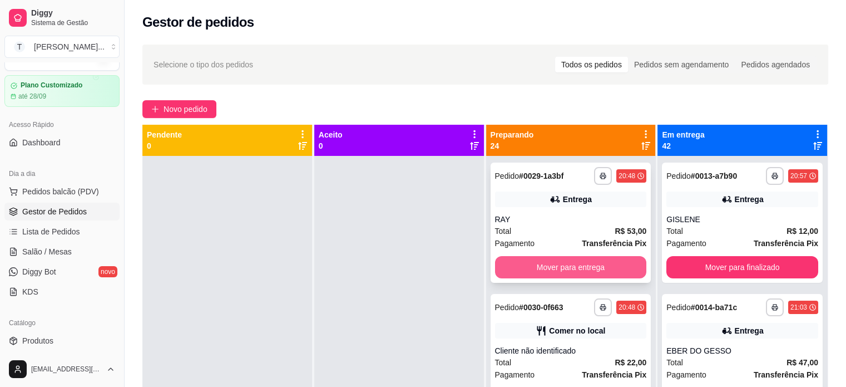
click at [619, 271] on button "Mover para entrega" at bounding box center [571, 267] width 152 height 22
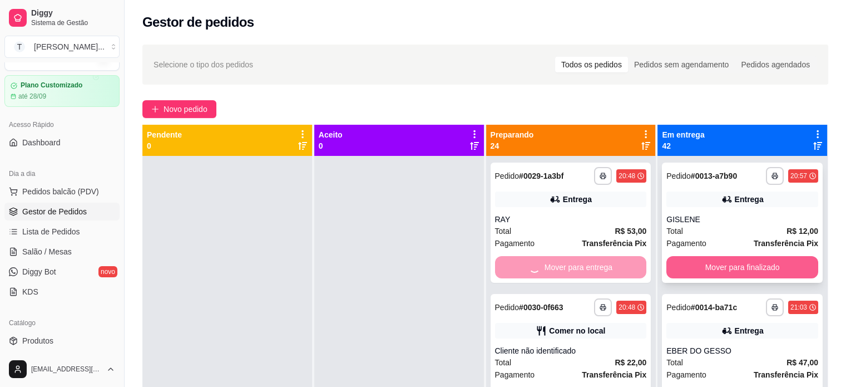
click at [745, 264] on button "Mover para finalizado" at bounding box center [742, 267] width 152 height 22
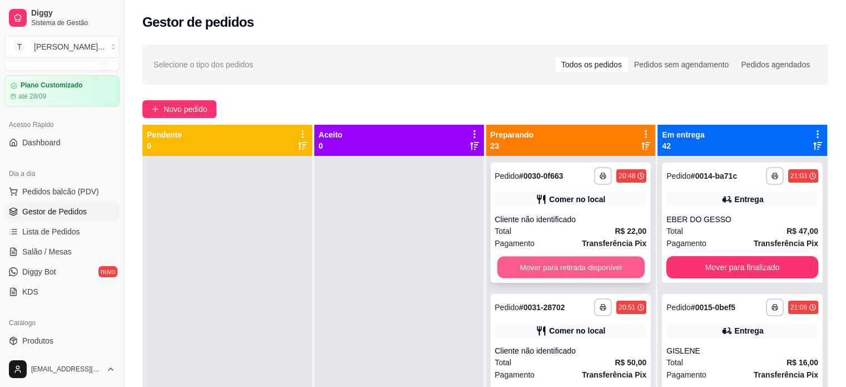
click at [600, 261] on button "Mover para retirada disponível" at bounding box center [570, 267] width 147 height 22
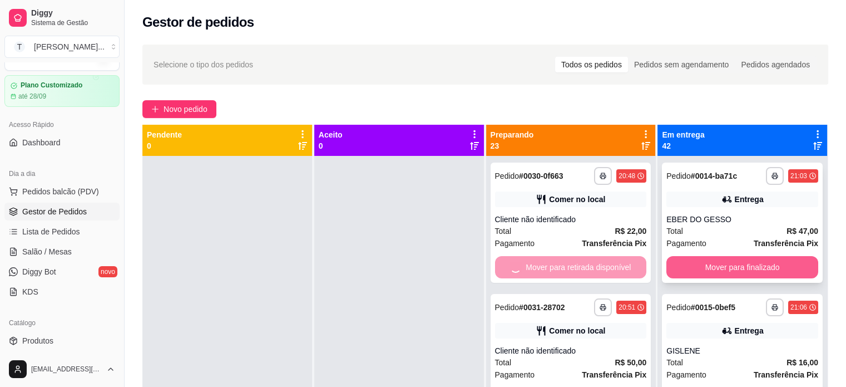
click at [706, 264] on button "Mover para finalizado" at bounding box center [742, 267] width 152 height 22
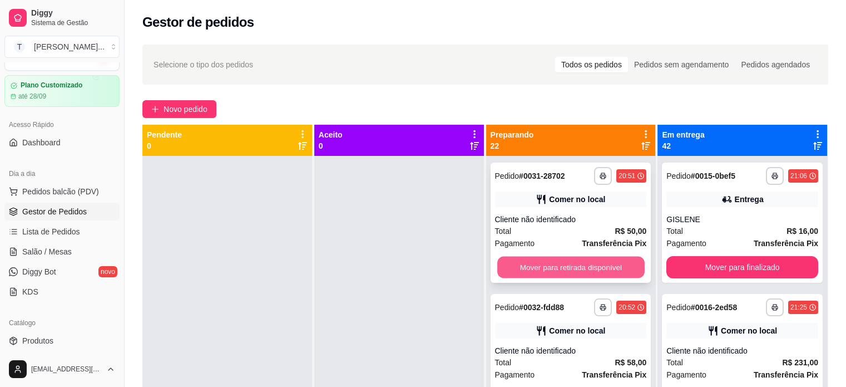
click at [614, 258] on button "Mover para retirada disponível" at bounding box center [570, 267] width 147 height 22
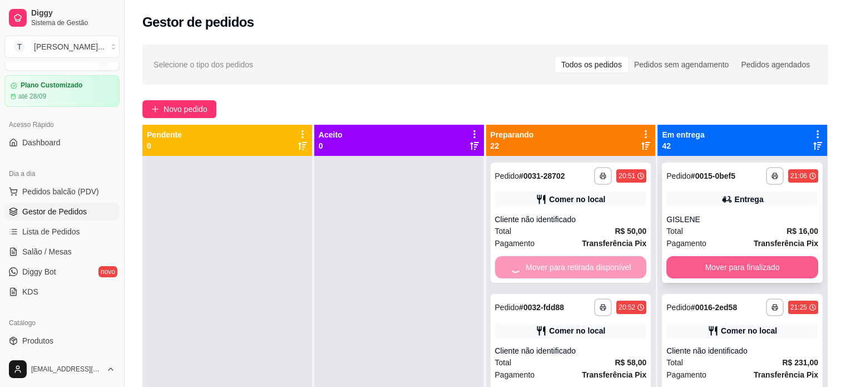
click at [683, 258] on button "Mover para finalizado" at bounding box center [742, 267] width 152 height 22
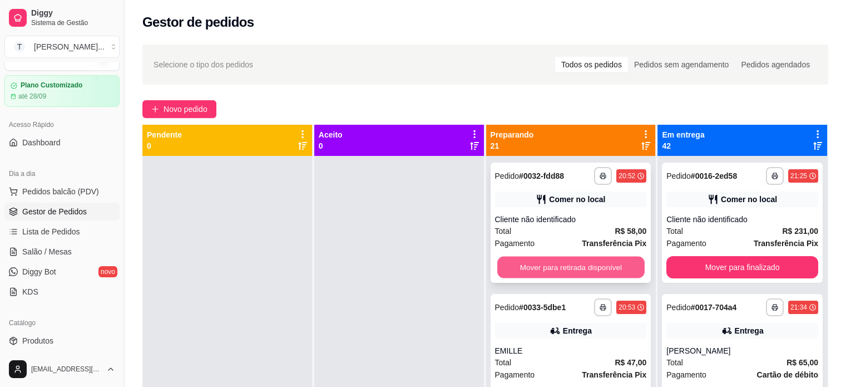
click at [597, 263] on button "Mover para retirada disponível" at bounding box center [570, 267] width 147 height 22
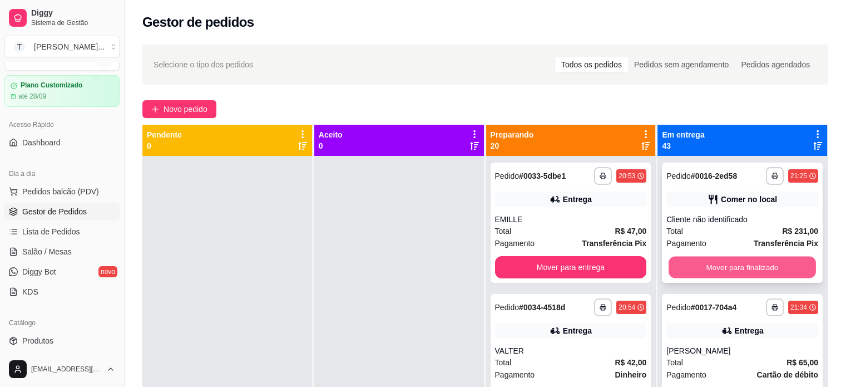
click at [694, 272] on button "Mover para finalizado" at bounding box center [742, 267] width 147 height 22
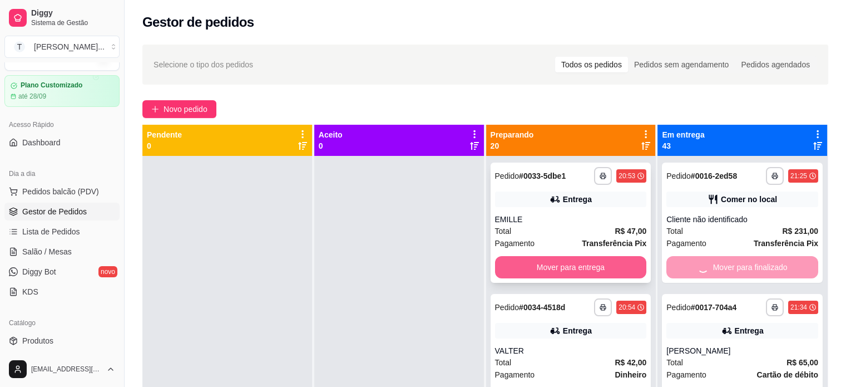
click at [621, 269] on button "Mover para entrega" at bounding box center [571, 267] width 152 height 22
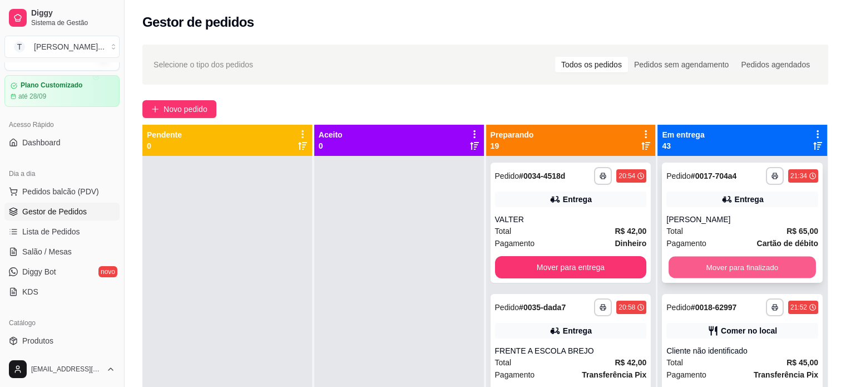
click at [688, 264] on button "Mover para finalizado" at bounding box center [742, 267] width 147 height 22
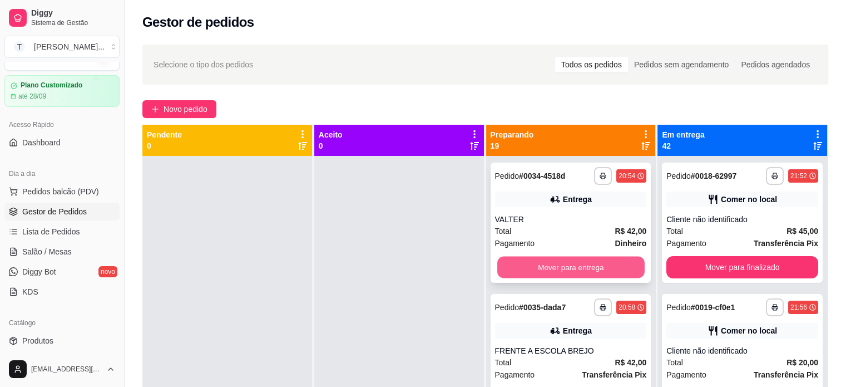
click at [603, 270] on button "Mover para entrega" at bounding box center [570, 267] width 147 height 22
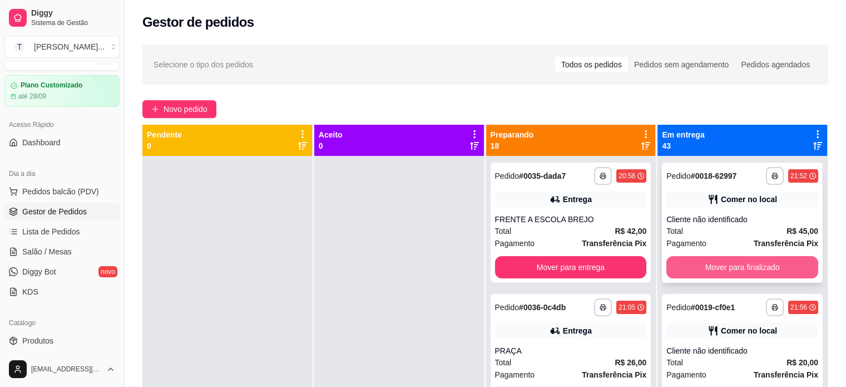
click at [688, 272] on button "Mover para finalizado" at bounding box center [742, 267] width 152 height 22
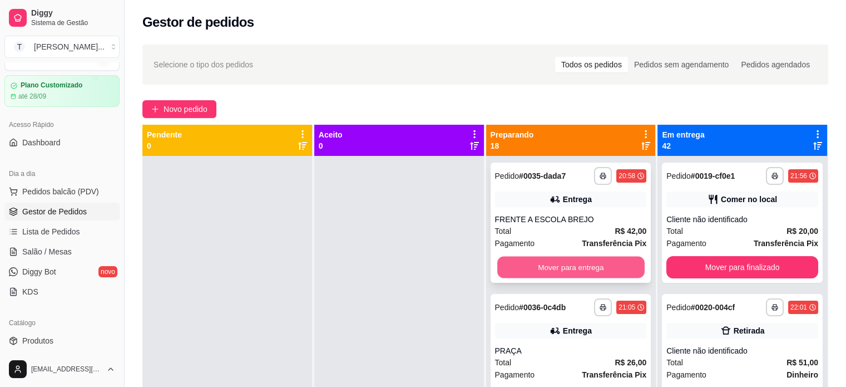
click at [615, 273] on button "Mover para entrega" at bounding box center [570, 267] width 147 height 22
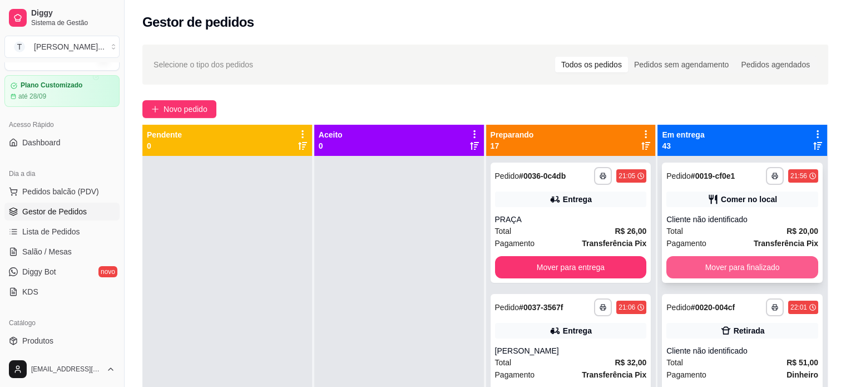
click at [701, 271] on button "Mover para finalizado" at bounding box center [742, 267] width 152 height 22
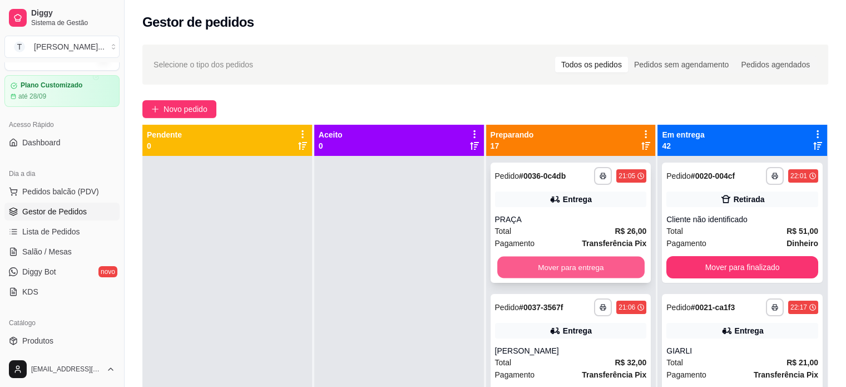
click at [622, 265] on button "Mover para entrega" at bounding box center [570, 267] width 147 height 22
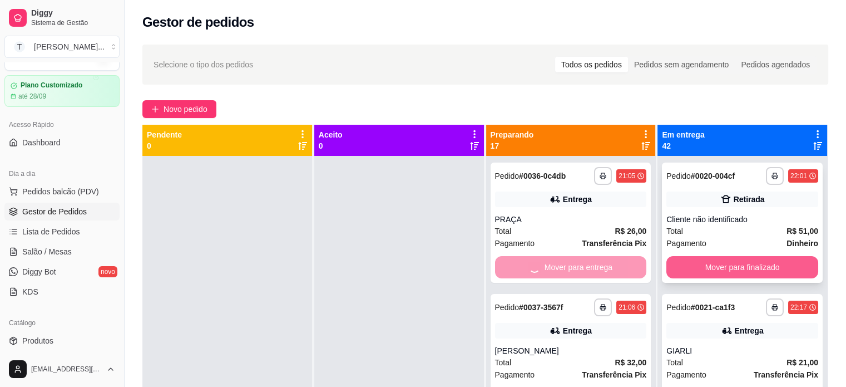
click at [688, 262] on button "Mover para finalizado" at bounding box center [742, 267] width 152 height 22
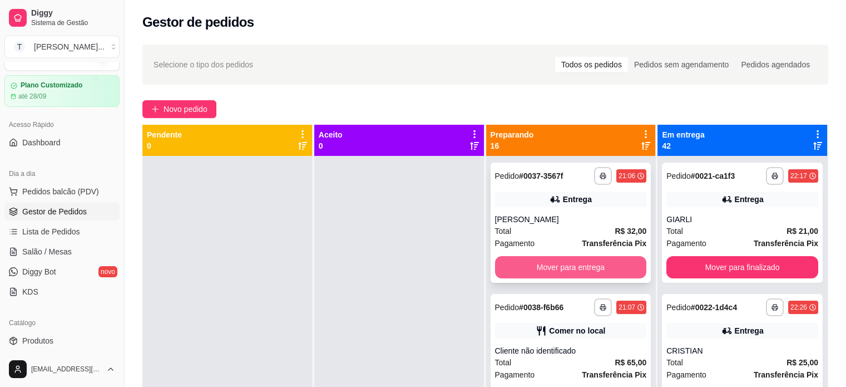
click at [629, 266] on button "Mover para entrega" at bounding box center [571, 267] width 152 height 22
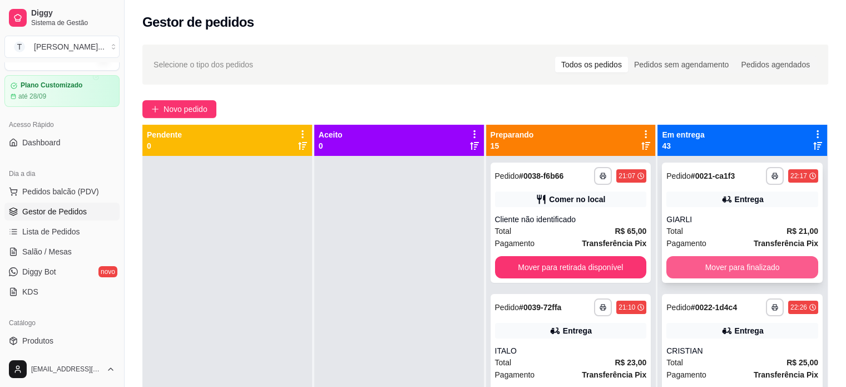
click at [685, 264] on button "Mover para finalizado" at bounding box center [742, 267] width 152 height 22
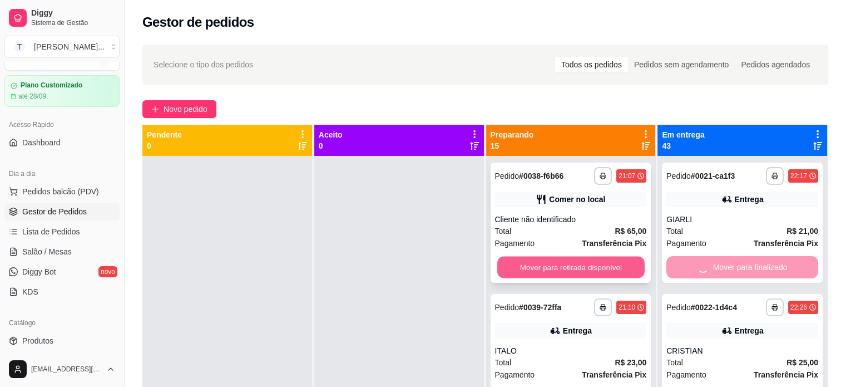
click at [594, 266] on button "Mover para retirada disponível" at bounding box center [570, 267] width 147 height 22
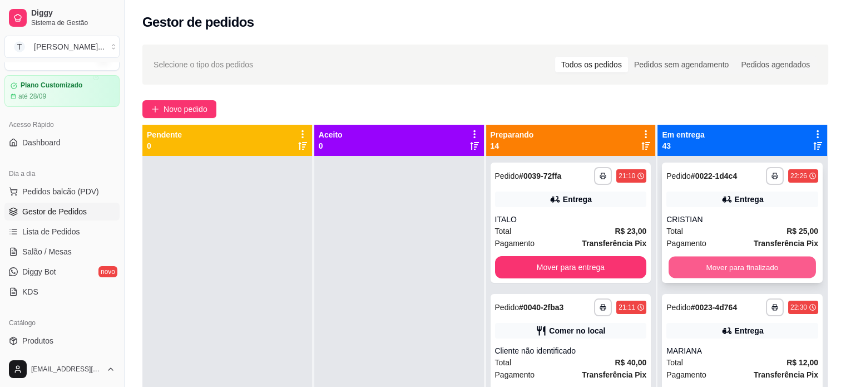
click at [689, 269] on button "Mover para finalizado" at bounding box center [742, 267] width 147 height 22
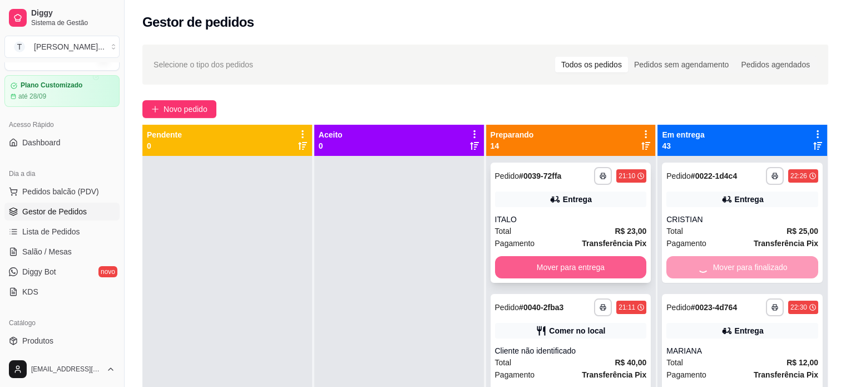
click at [614, 269] on button "Mover para entrega" at bounding box center [571, 267] width 152 height 22
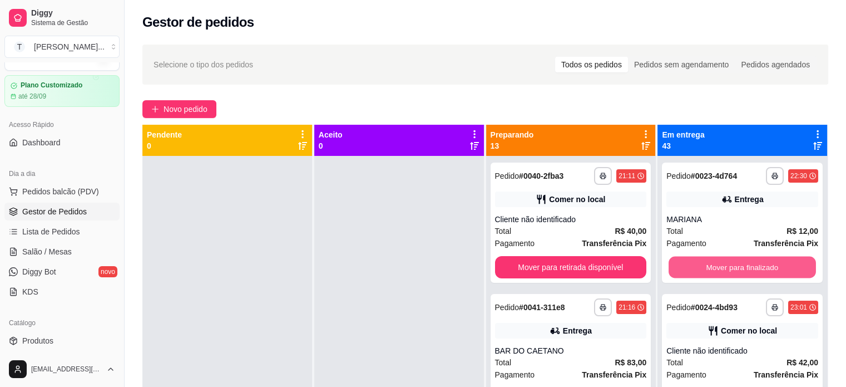
click at [693, 264] on button "Mover para finalizado" at bounding box center [742, 267] width 147 height 22
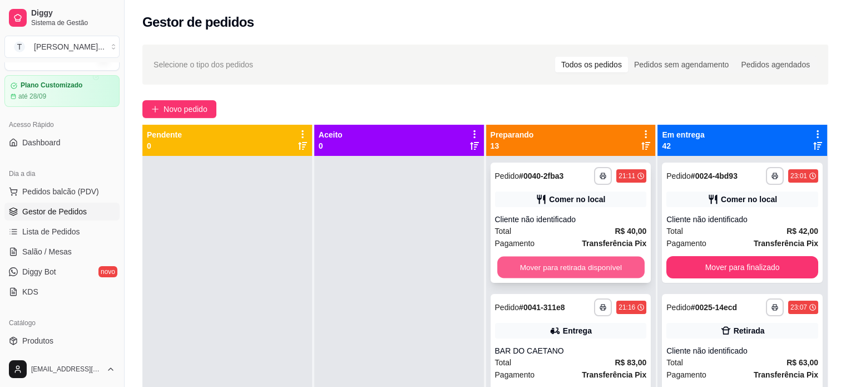
click at [607, 268] on button "Mover para retirada disponível" at bounding box center [570, 267] width 147 height 22
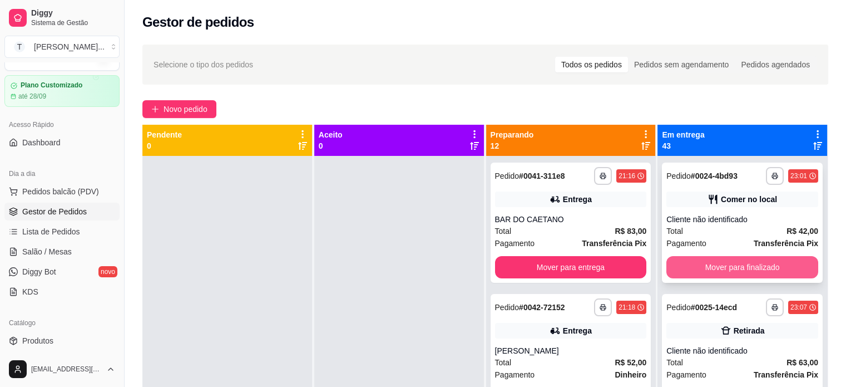
click at [684, 268] on button "Mover para finalizado" at bounding box center [742, 267] width 152 height 22
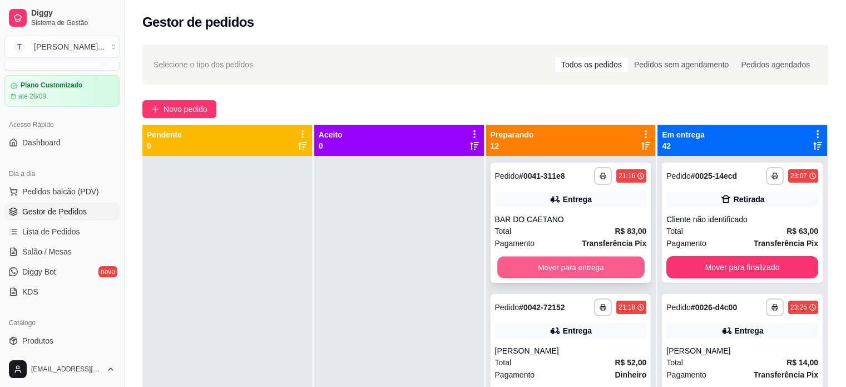
click at [589, 262] on button "Mover para entrega" at bounding box center [570, 267] width 147 height 22
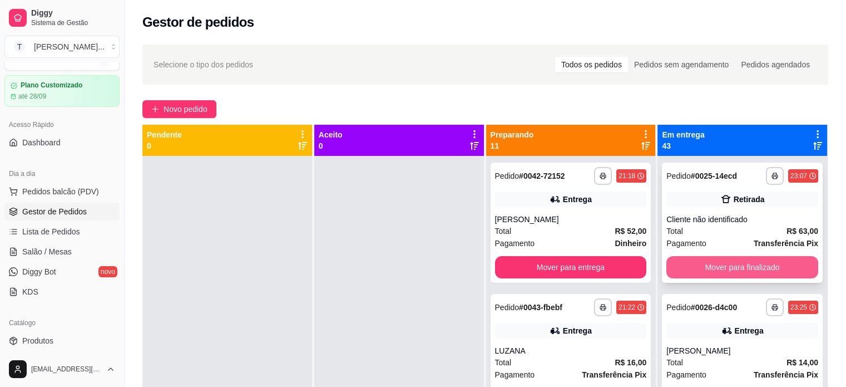
click at [671, 265] on button "Mover para finalizado" at bounding box center [742, 267] width 152 height 22
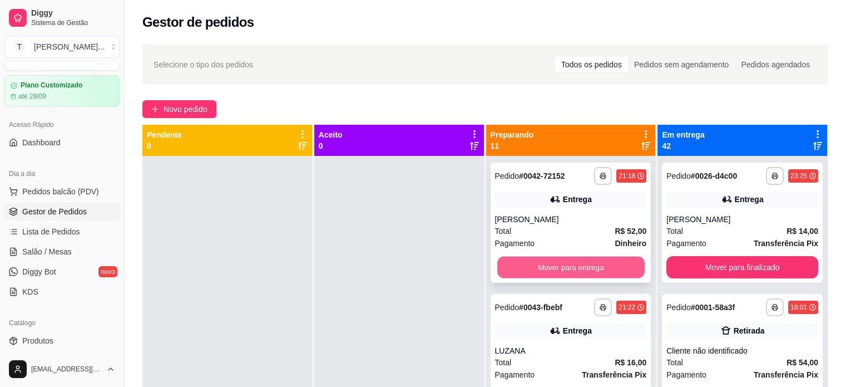
click at [619, 264] on button "Mover para entrega" at bounding box center [570, 267] width 147 height 22
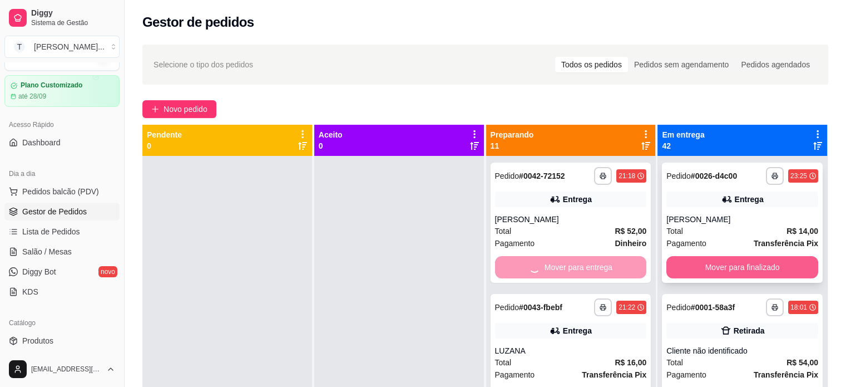
click at [697, 270] on button "Mover para finalizado" at bounding box center [742, 267] width 152 height 22
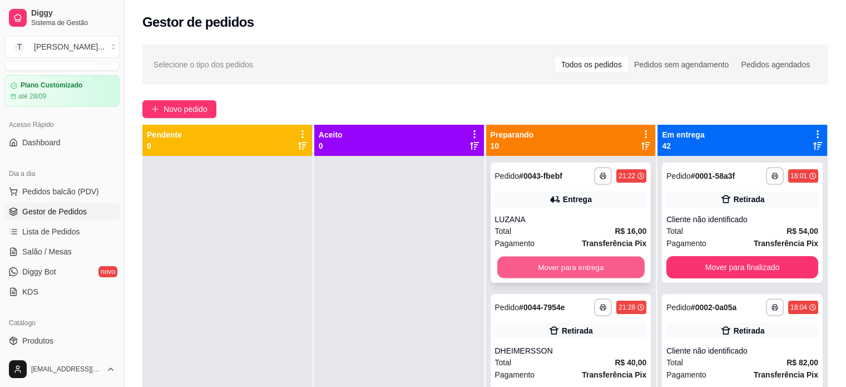
click at [625, 264] on button "Mover para entrega" at bounding box center [570, 267] width 147 height 22
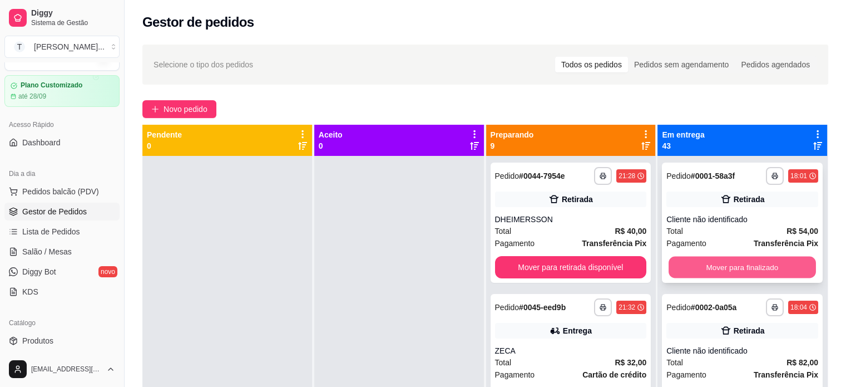
click at [684, 265] on button "Mover para finalizado" at bounding box center [742, 267] width 147 height 22
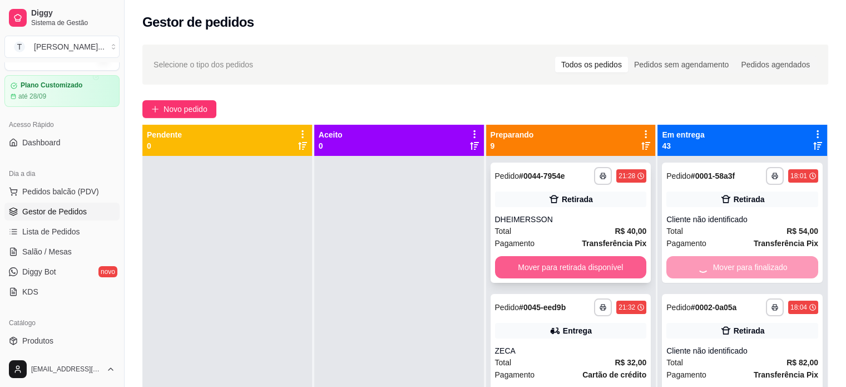
click at [607, 266] on button "Mover para retirada disponível" at bounding box center [571, 267] width 152 height 22
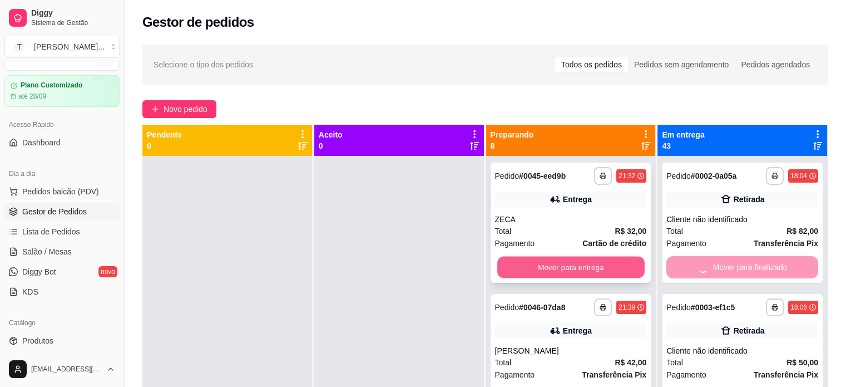
click at [592, 268] on button "Mover para entrega" at bounding box center [570, 267] width 147 height 22
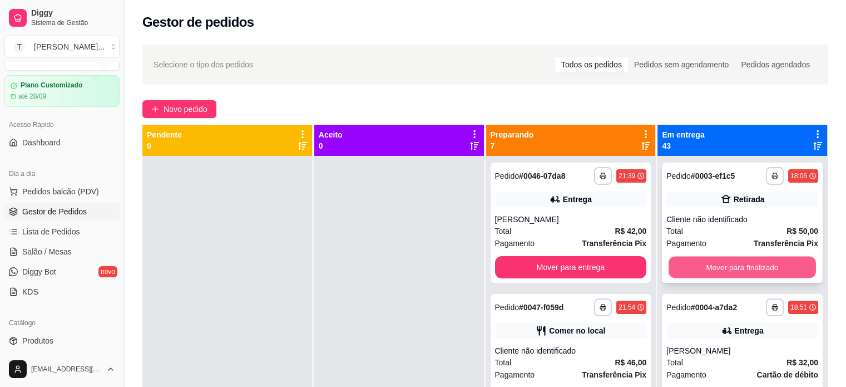
click at [682, 271] on button "Mover para finalizado" at bounding box center [742, 267] width 147 height 22
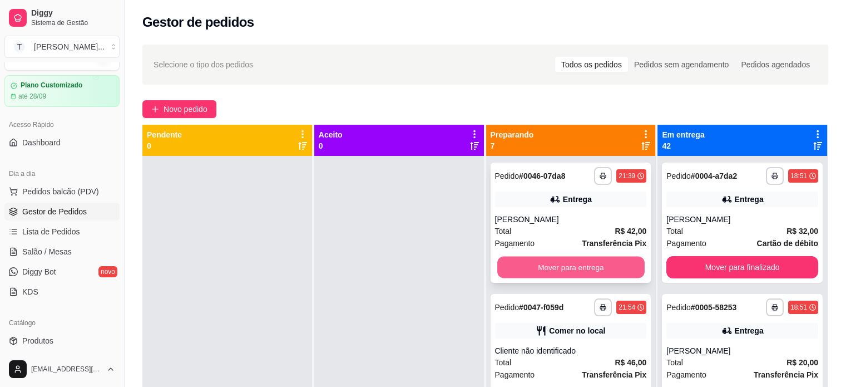
click at [612, 270] on button "Mover para entrega" at bounding box center [570, 267] width 147 height 22
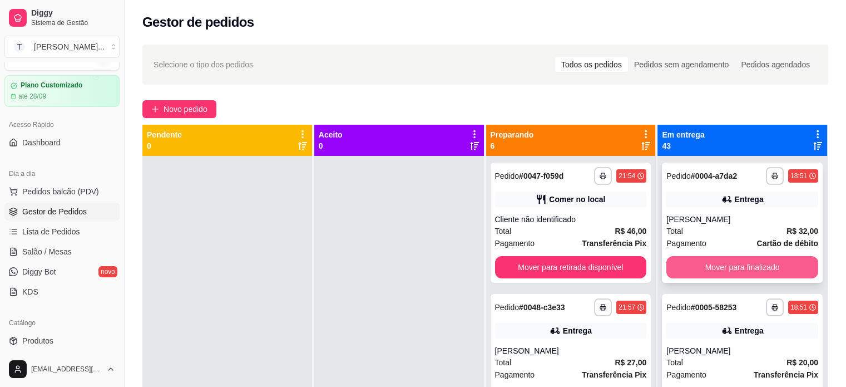
click at [681, 261] on button "Mover para finalizado" at bounding box center [742, 267] width 152 height 22
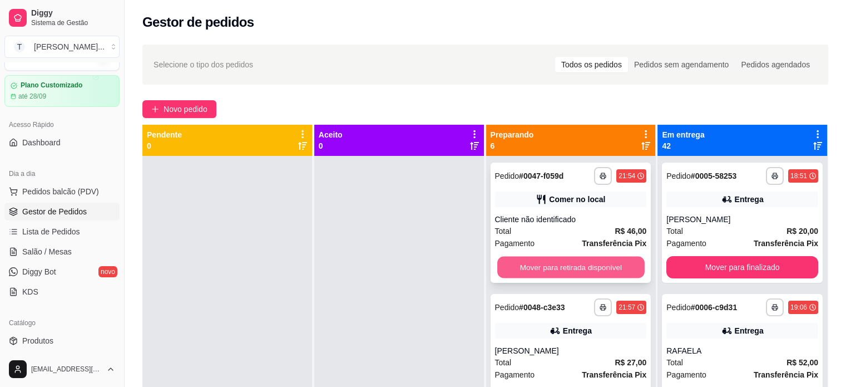
click at [590, 265] on button "Mover para retirada disponível" at bounding box center [570, 267] width 147 height 22
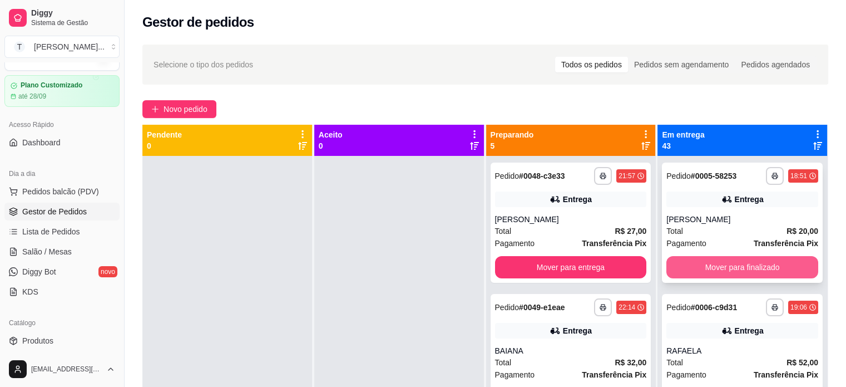
click at [679, 264] on button "Mover para finalizado" at bounding box center [742, 267] width 152 height 22
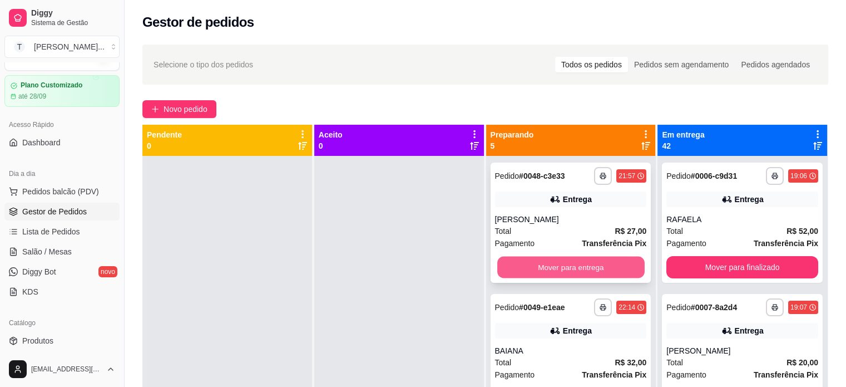
click at [601, 262] on button "Mover para entrega" at bounding box center [570, 267] width 147 height 22
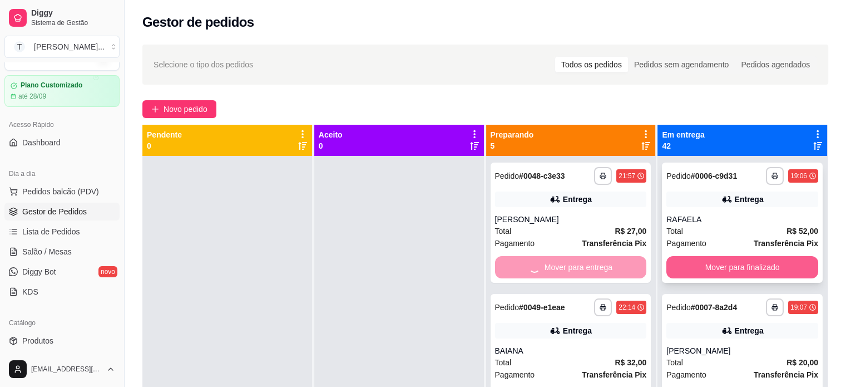
click at [681, 266] on button "Mover para finalizado" at bounding box center [742, 267] width 152 height 22
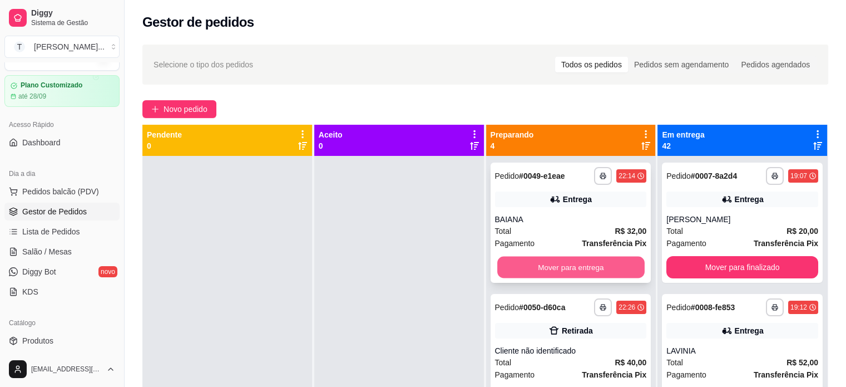
click at [594, 266] on button "Mover para entrega" at bounding box center [570, 267] width 147 height 22
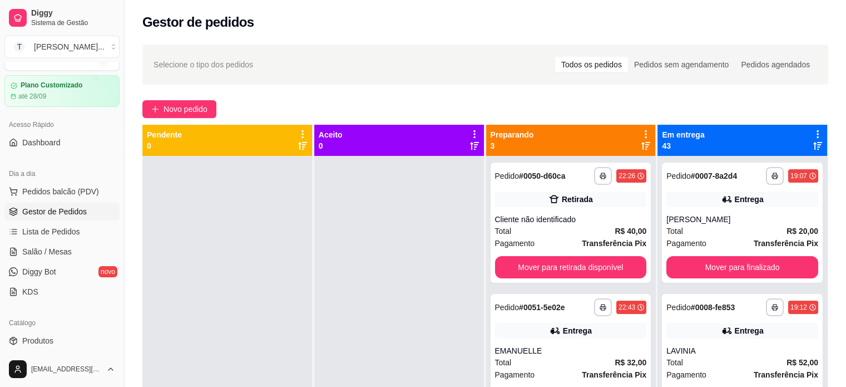
click at [667, 284] on div "**********" at bounding box center [742, 349] width 170 height 387
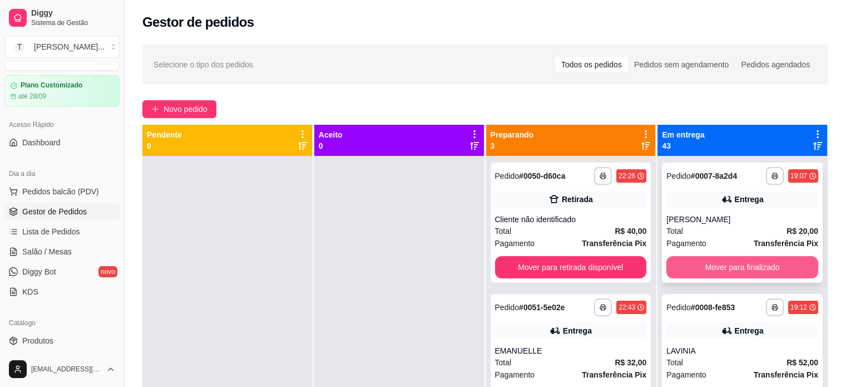
click at [681, 264] on button "Mover para finalizado" at bounding box center [742, 267] width 152 height 22
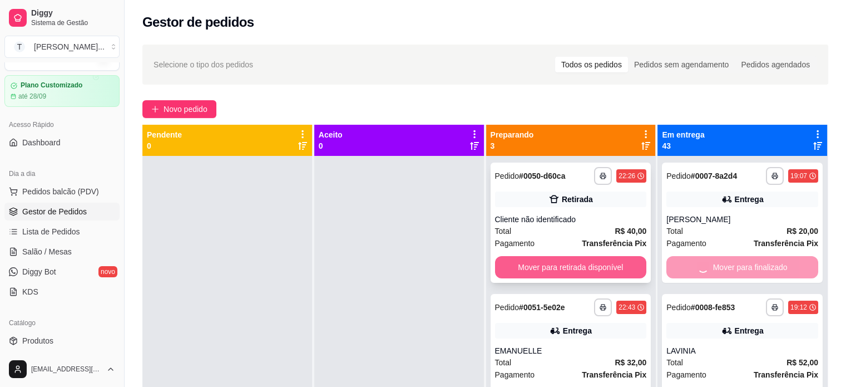
click at [596, 263] on button "Mover para retirada disponível" at bounding box center [571, 267] width 152 height 22
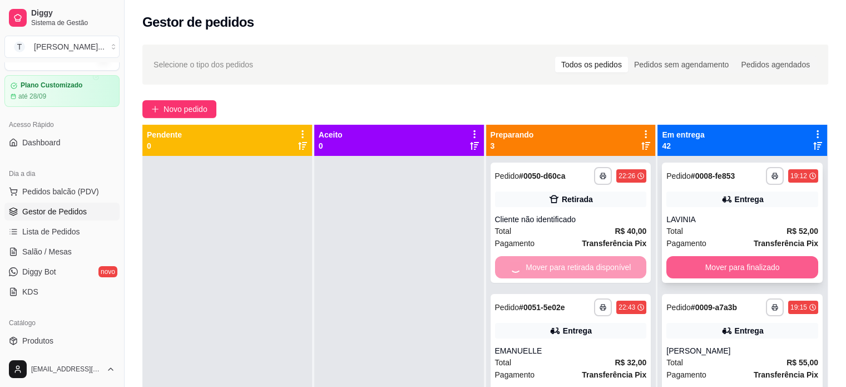
click at [693, 269] on button "Mover para finalizado" at bounding box center [742, 267] width 152 height 22
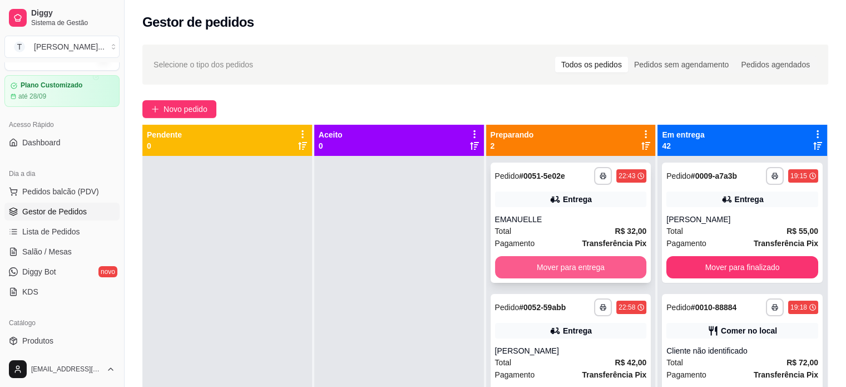
click at [597, 266] on button "Mover para entrega" at bounding box center [571, 267] width 152 height 22
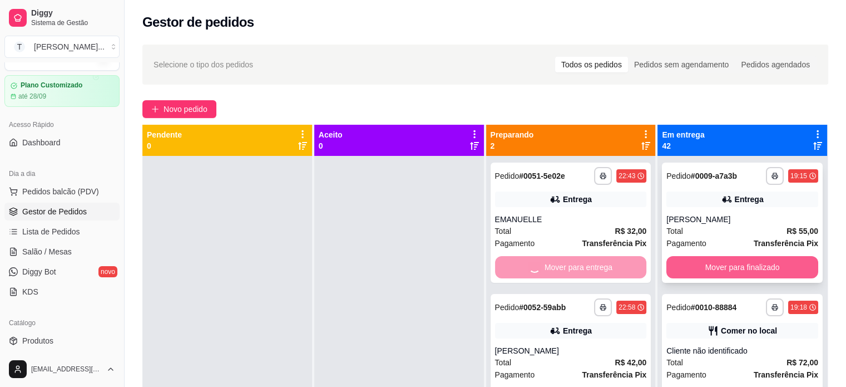
click at [681, 266] on button "Mover para finalizado" at bounding box center [742, 267] width 152 height 22
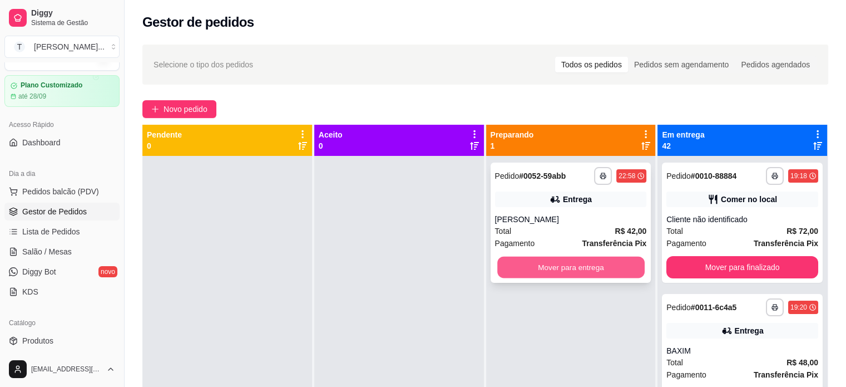
click at [610, 266] on button "Mover para entrega" at bounding box center [570, 267] width 147 height 22
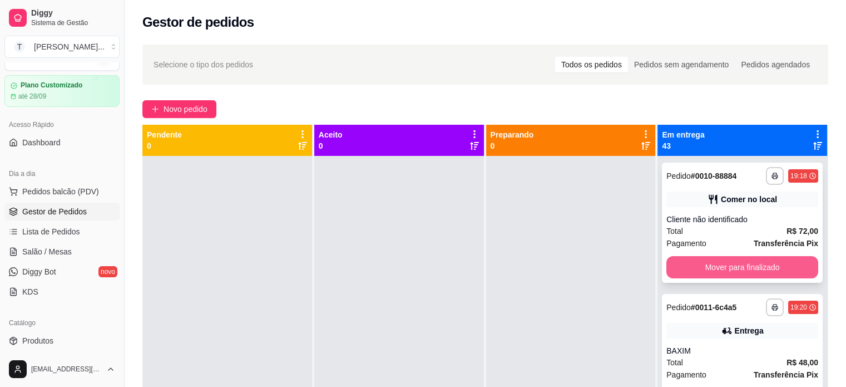
click at [690, 266] on button "Mover para finalizado" at bounding box center [742, 267] width 152 height 22
click at [681, 264] on button "Mover para finalizado" at bounding box center [742, 267] width 147 height 22
click at [689, 265] on button "Mover para finalizado" at bounding box center [742, 267] width 147 height 22
click at [694, 262] on button "Mover para finalizado" at bounding box center [742, 267] width 152 height 22
click at [698, 264] on button "Mover para finalizado" at bounding box center [742, 267] width 152 height 22
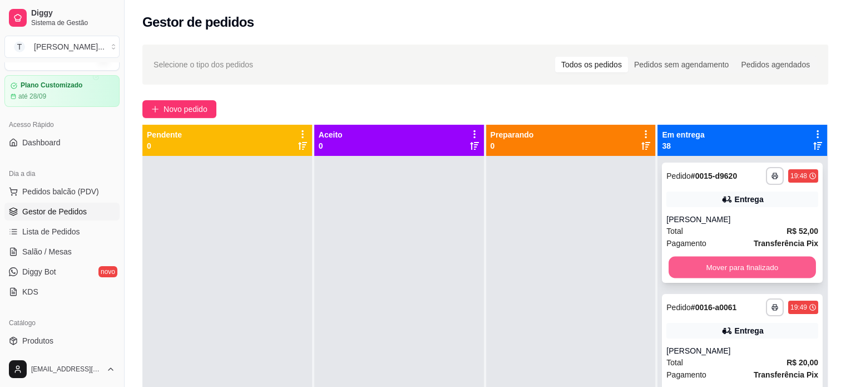
click at [701, 262] on button "Mover para finalizado" at bounding box center [742, 267] width 147 height 22
click at [706, 264] on button "Mover para finalizado" at bounding box center [742, 267] width 147 height 22
click at [705, 266] on button "Mover para finalizado" at bounding box center [742, 267] width 147 height 22
click at [705, 264] on button "Mover para finalizado" at bounding box center [742, 267] width 147 height 22
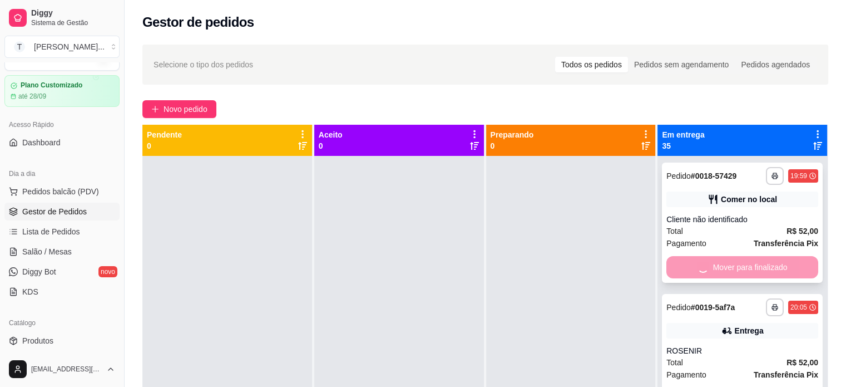
click at [704, 263] on div "Mover para finalizado" at bounding box center [742, 267] width 152 height 22
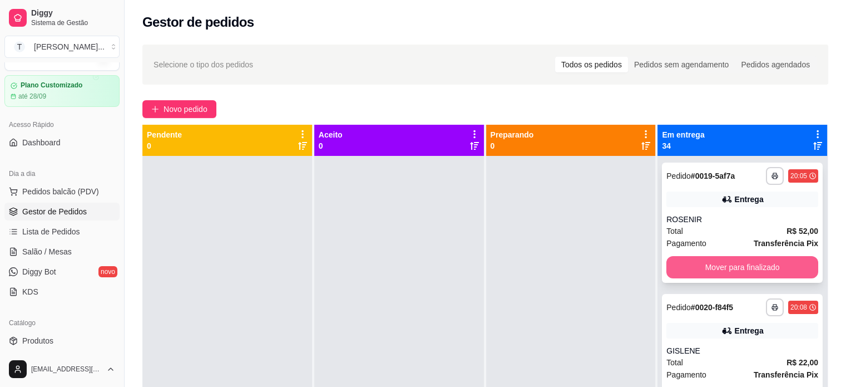
click at [688, 265] on button "Mover para finalizado" at bounding box center [742, 267] width 152 height 22
click at [695, 269] on button "Mover para finalizado" at bounding box center [742, 267] width 152 height 22
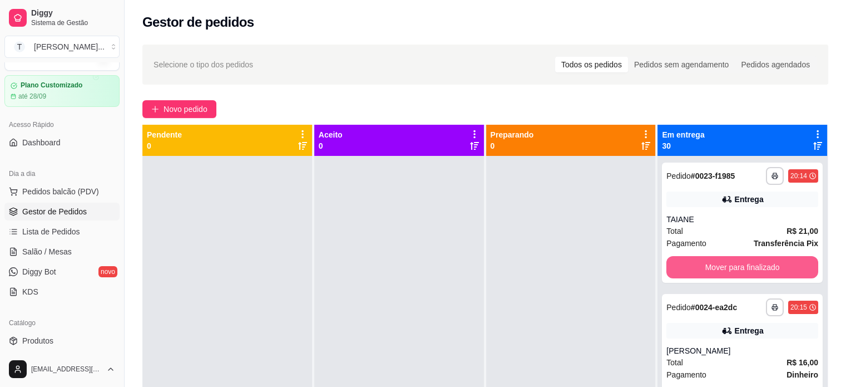
click at [695, 266] on button "Mover para finalizado" at bounding box center [742, 267] width 152 height 22
click at [695, 266] on div "Mover para finalizado" at bounding box center [742, 267] width 152 height 22
click at [748, 268] on button "Mover para finalizado" at bounding box center [742, 267] width 147 height 22
click at [745, 263] on button "Mover para finalizado" at bounding box center [742, 267] width 147 height 22
click at [745, 263] on button "Mover para finalizado" at bounding box center [742, 267] width 152 height 22
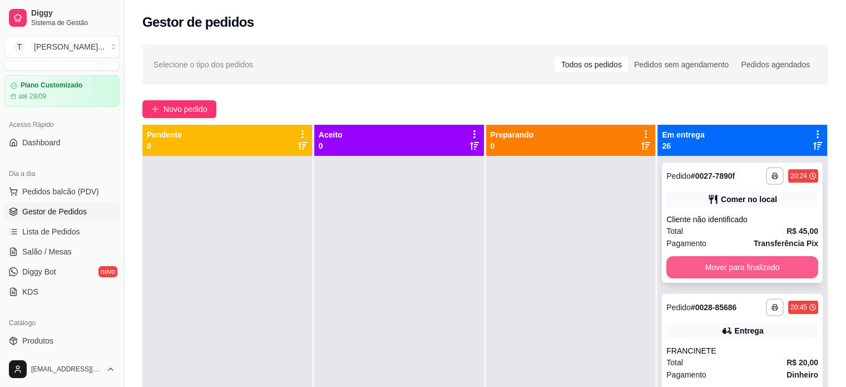
click at [746, 263] on button "Mover para finalizado" at bounding box center [742, 267] width 152 height 22
click at [746, 265] on div "Mover para finalizado" at bounding box center [742, 267] width 152 height 22
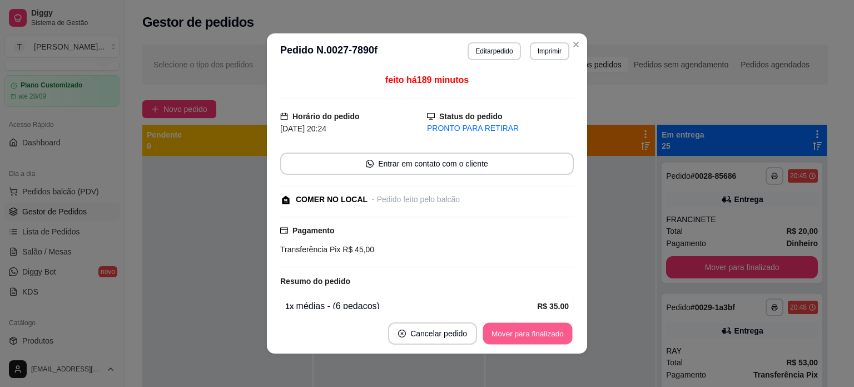
click at [555, 333] on button "Mover para finalizado" at bounding box center [528, 334] width 90 height 22
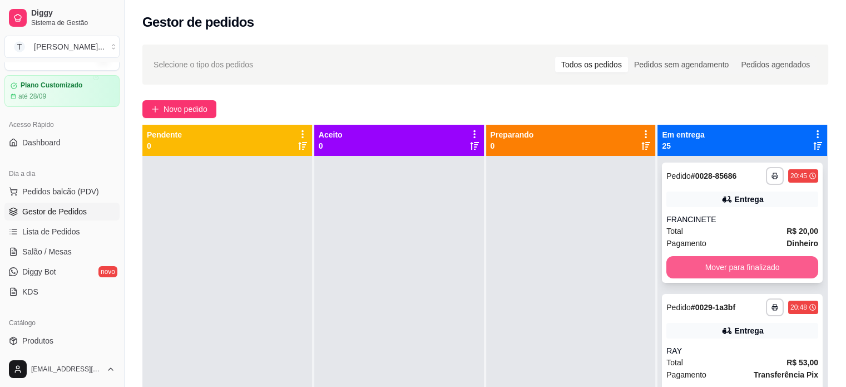
click at [693, 266] on button "Mover para finalizado" at bounding box center [742, 267] width 152 height 22
click at [694, 265] on button "Mover para finalizado" at bounding box center [742, 267] width 152 height 22
click at [694, 265] on button "Mover para finalizado" at bounding box center [742, 267] width 147 height 22
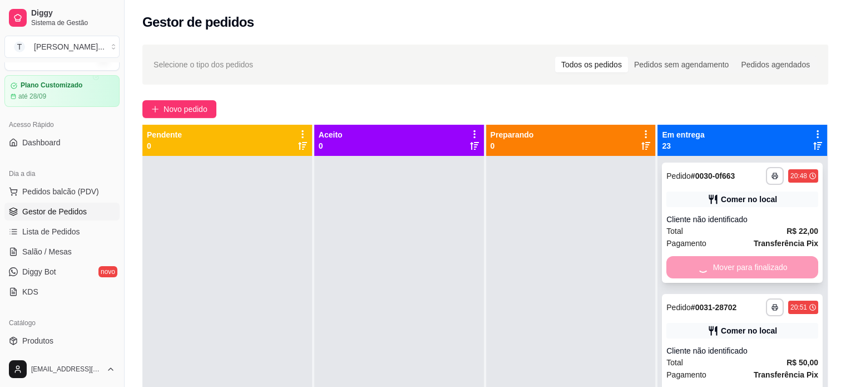
click at [693, 269] on div "Mover para finalizado" at bounding box center [742, 267] width 152 height 22
click at [741, 268] on button "Mover para finalizado" at bounding box center [742, 267] width 152 height 22
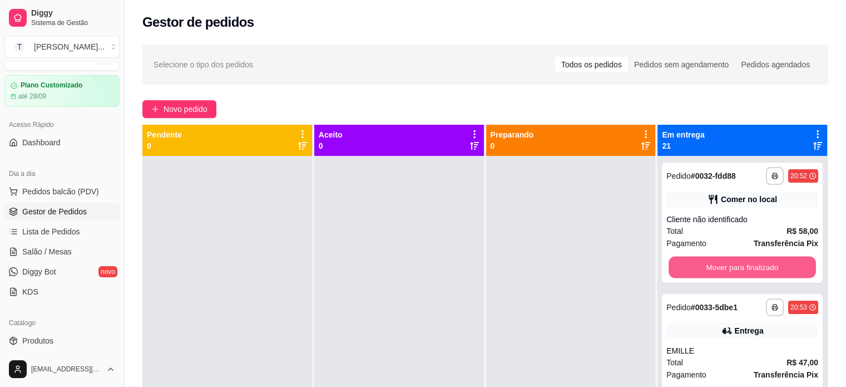
click at [740, 268] on button "Mover para finalizado" at bounding box center [742, 267] width 147 height 22
click at [739, 266] on button "Mover para finalizado" at bounding box center [742, 267] width 152 height 22
click at [739, 266] on button "Mover para finalizado" at bounding box center [742, 267] width 147 height 22
click at [736, 268] on button "Mover para finalizado" at bounding box center [742, 267] width 152 height 22
click at [734, 268] on button "Mover para finalizado" at bounding box center [742, 267] width 152 height 22
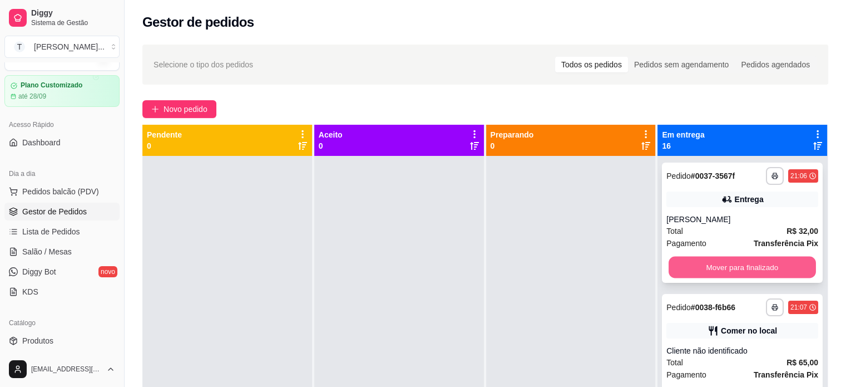
click at [734, 268] on button "Mover para finalizado" at bounding box center [742, 267] width 147 height 22
click at [733, 268] on button "Mover para finalizado" at bounding box center [742, 267] width 152 height 22
click at [734, 268] on button "Mover para finalizado" at bounding box center [742, 267] width 152 height 22
click at [739, 266] on button "Mover para finalizado" at bounding box center [742, 267] width 147 height 22
click at [741, 265] on button "Mover para finalizado" at bounding box center [742, 267] width 152 height 22
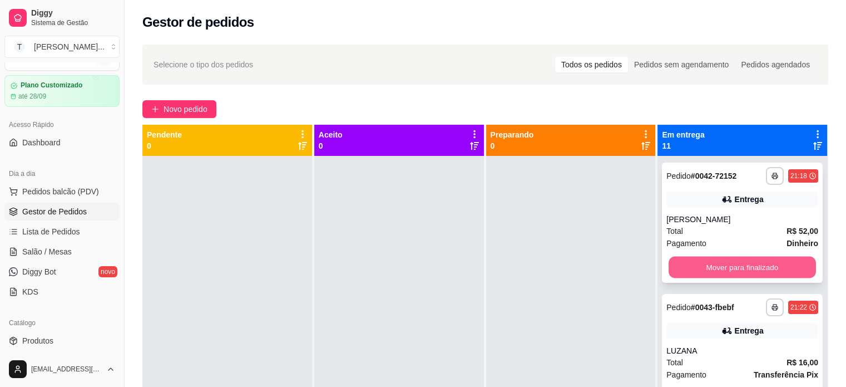
click at [746, 268] on button "Mover para finalizado" at bounding box center [742, 267] width 147 height 22
click at [749, 269] on button "Mover para finalizado" at bounding box center [742, 267] width 152 height 22
click at [750, 269] on button "Mover para finalizado" at bounding box center [742, 267] width 147 height 22
click at [750, 269] on button "Mover para finalizado" at bounding box center [742, 267] width 152 height 22
click at [759, 273] on button "Mover para finalizado" at bounding box center [742, 267] width 147 height 22
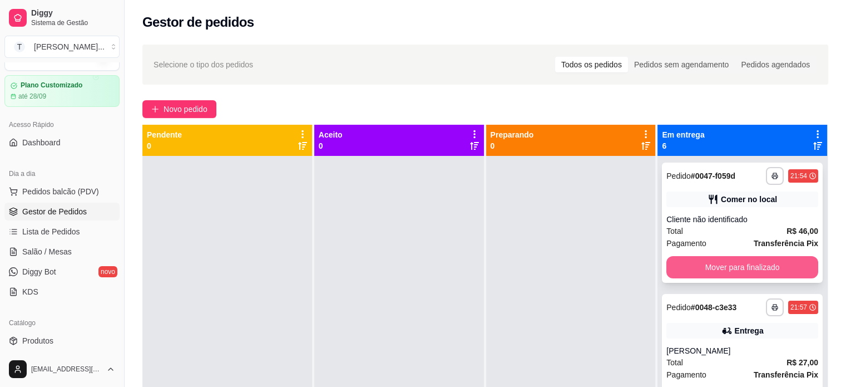
click at [759, 269] on button "Mover para finalizado" at bounding box center [742, 267] width 152 height 22
click at [759, 265] on button "Mover para finalizado" at bounding box center [742, 267] width 147 height 22
click at [761, 266] on button "Mover para finalizado" at bounding box center [742, 267] width 152 height 22
click at [761, 266] on button "Mover para finalizado" at bounding box center [742, 267] width 147 height 22
click at [761, 266] on button "Mover para finalizado" at bounding box center [742, 267] width 152 height 22
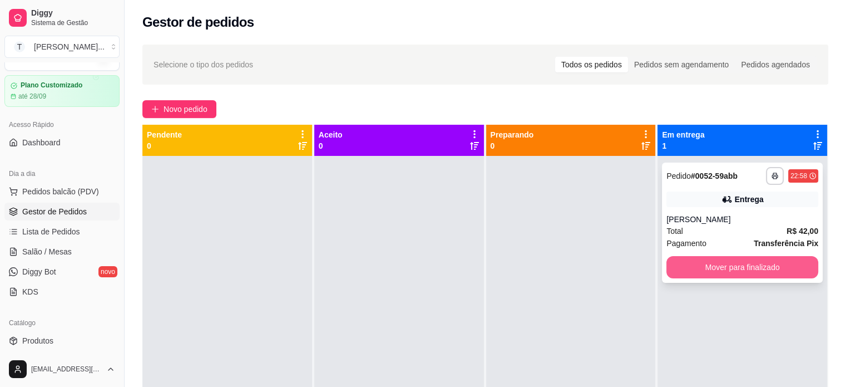
click at [766, 270] on button "Mover para finalizado" at bounding box center [742, 267] width 152 height 22
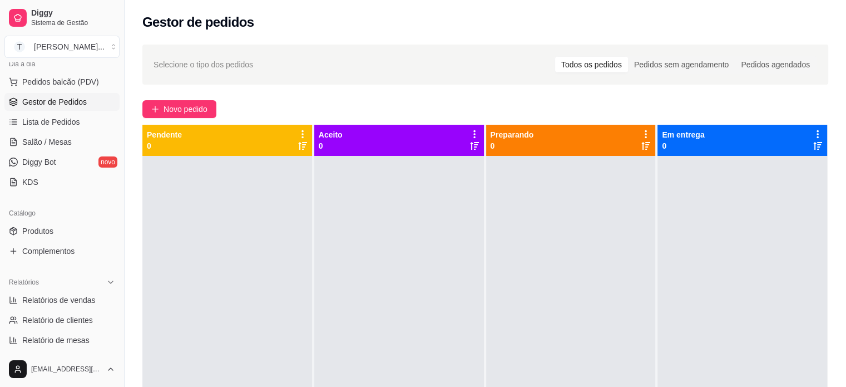
scroll to position [135, 0]
click at [81, 298] on span "Relatórios de vendas" at bounding box center [58, 298] width 73 height 11
select select "ALL"
select select "0"
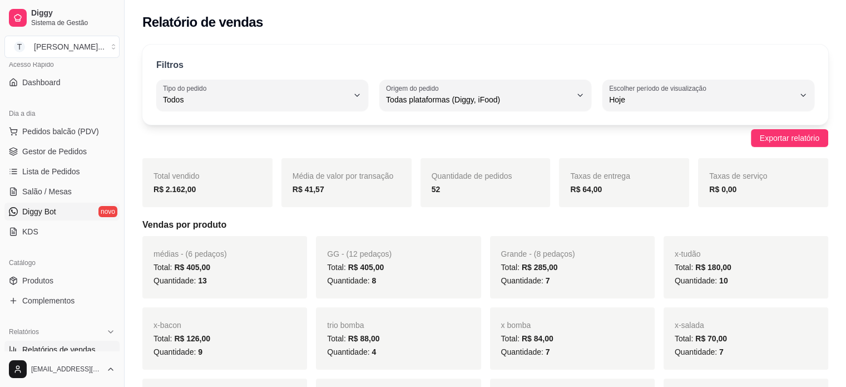
scroll to position [24, 0]
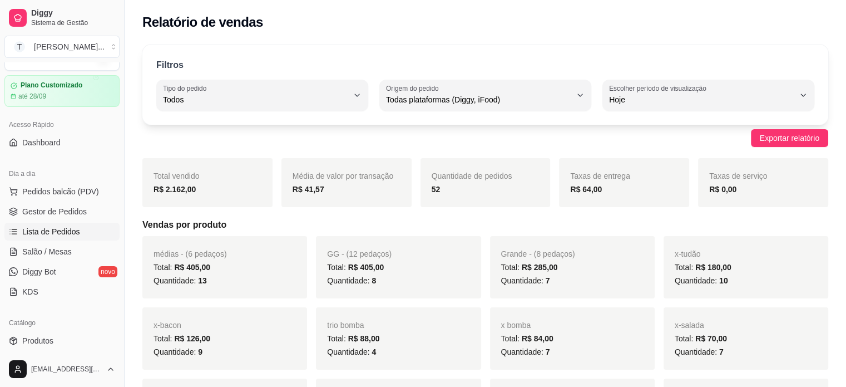
click at [65, 228] on span "Lista de Pedidos" at bounding box center [51, 231] width 58 height 11
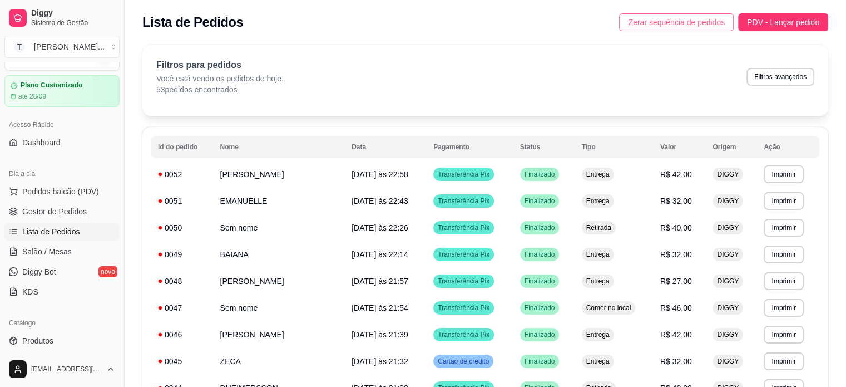
click at [689, 19] on span "Zerar sequência de pedidos" at bounding box center [676, 22] width 97 height 12
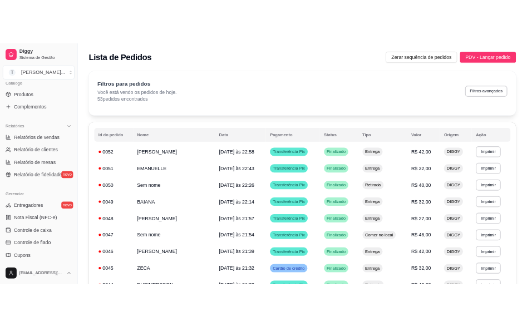
scroll to position [358, 0]
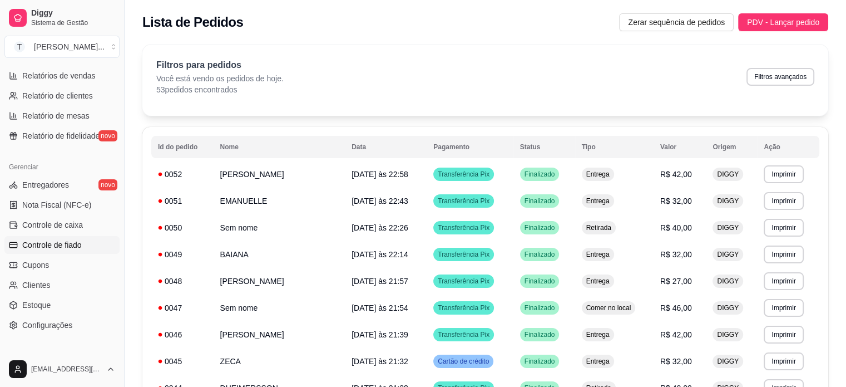
click at [69, 243] on span "Controle de fiado" at bounding box center [52, 244] width 60 height 11
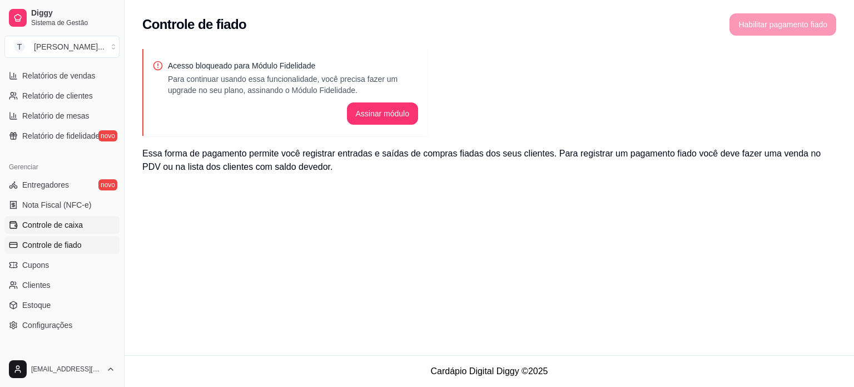
click at [76, 224] on span "Controle de caixa" at bounding box center [52, 224] width 61 height 11
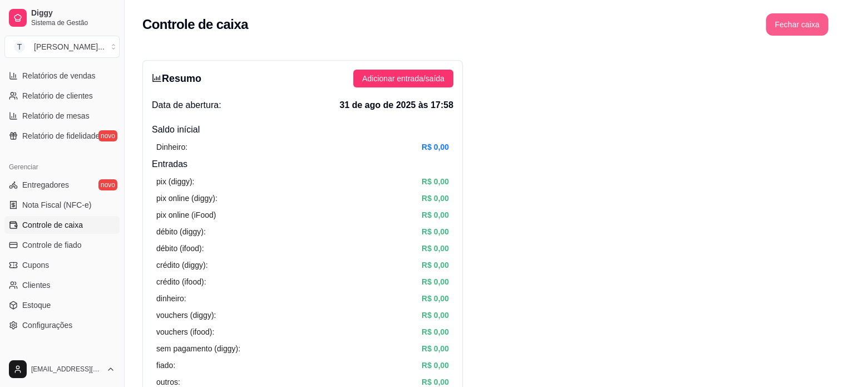
click at [809, 28] on button "Fechar caixa" at bounding box center [797, 24] width 62 height 22
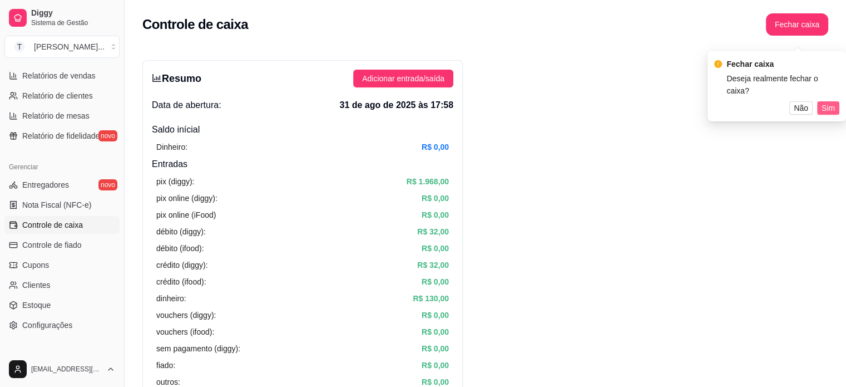
click at [822, 102] on span "Sim" at bounding box center [828, 108] width 13 height 12
